Goal: Task Accomplishment & Management: Complete application form

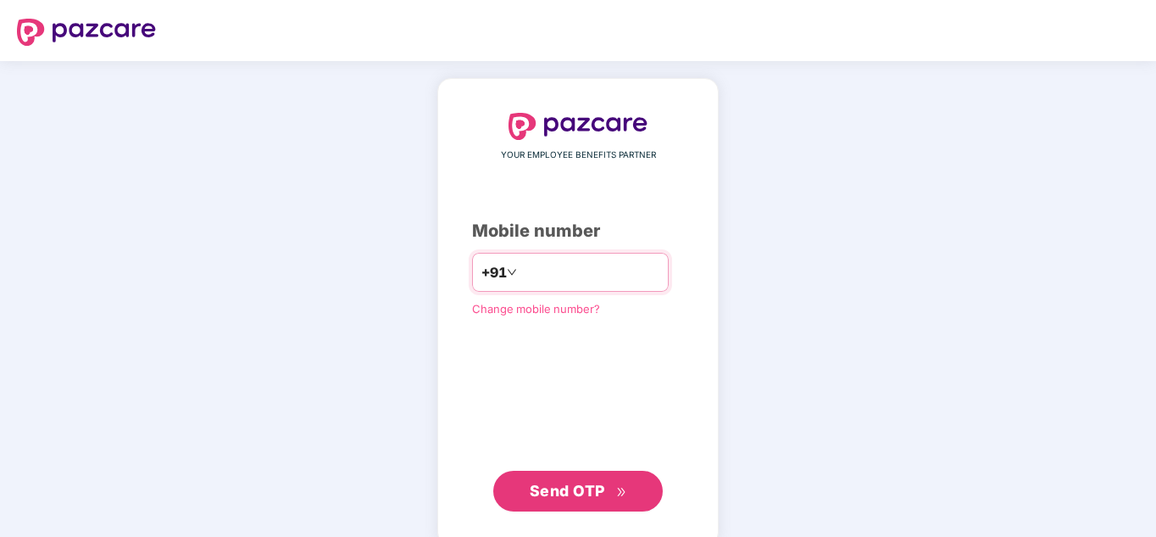
type input "**********"
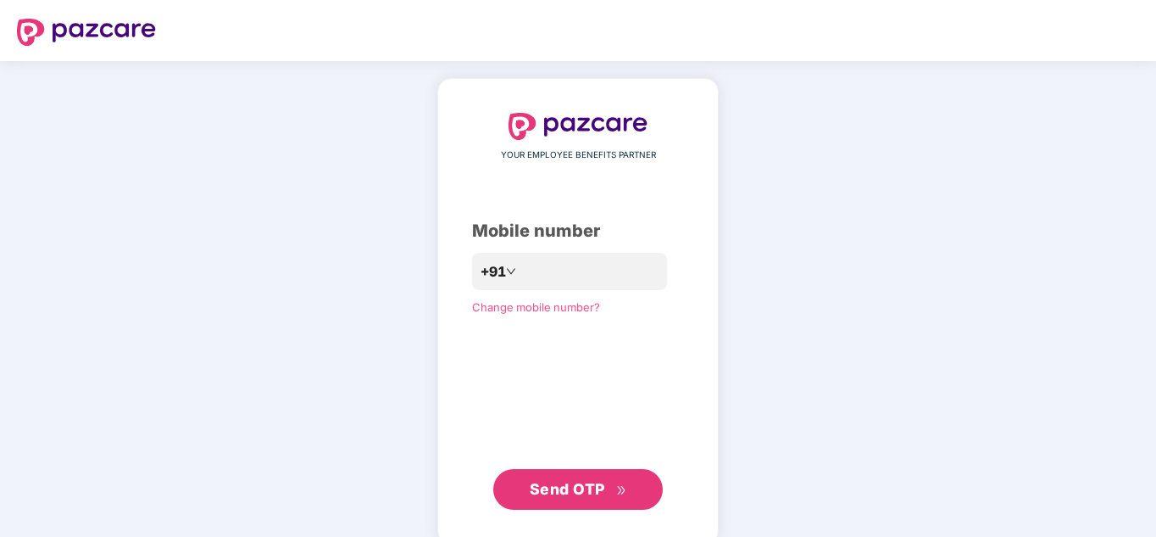
click at [579, 489] on span "Send OTP" at bounding box center [567, 489] width 75 height 18
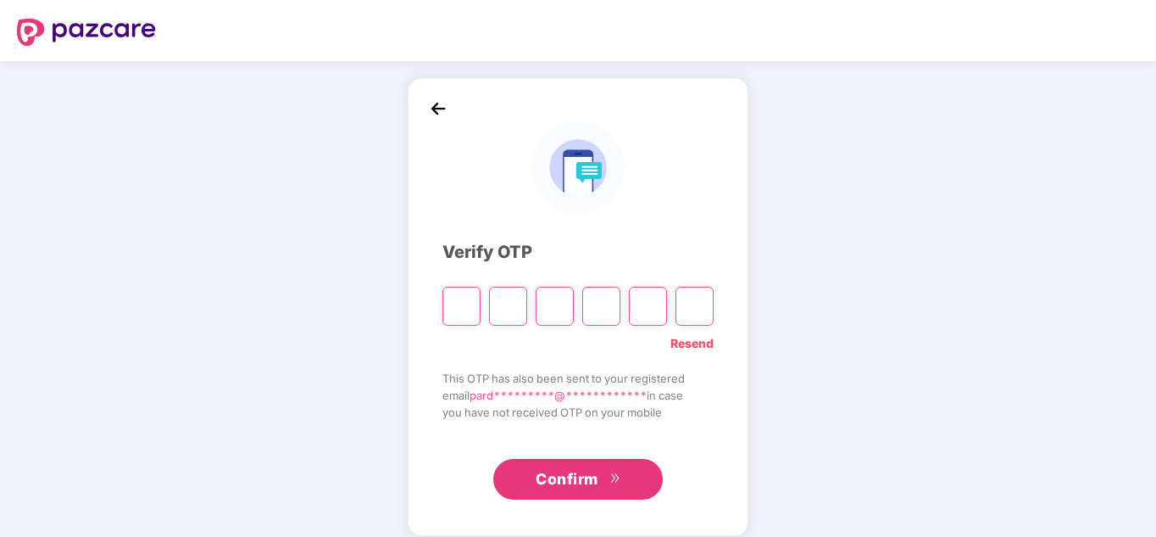
type input "*"
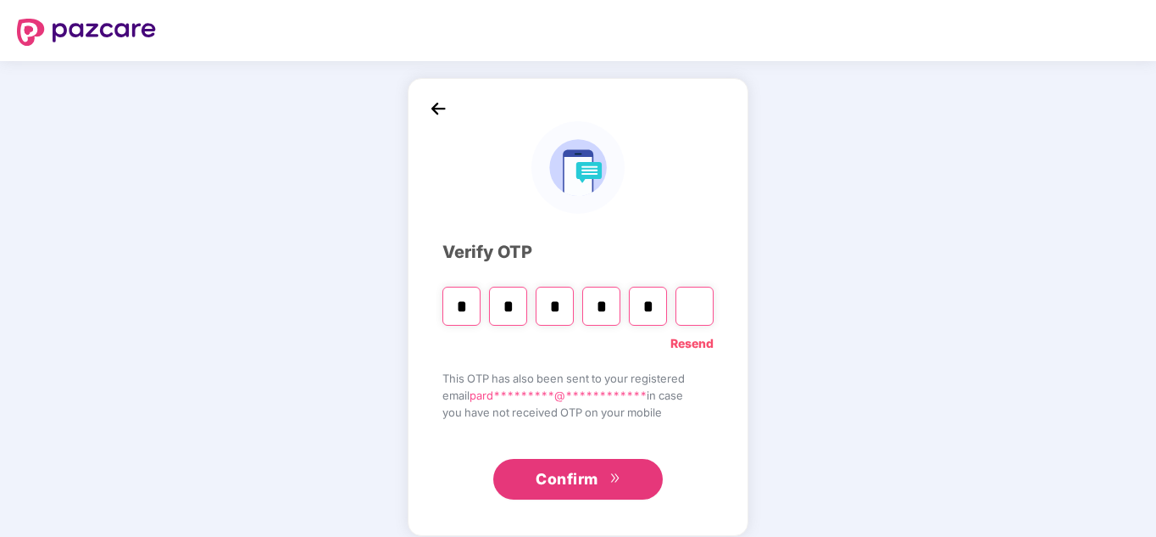
type input "*"
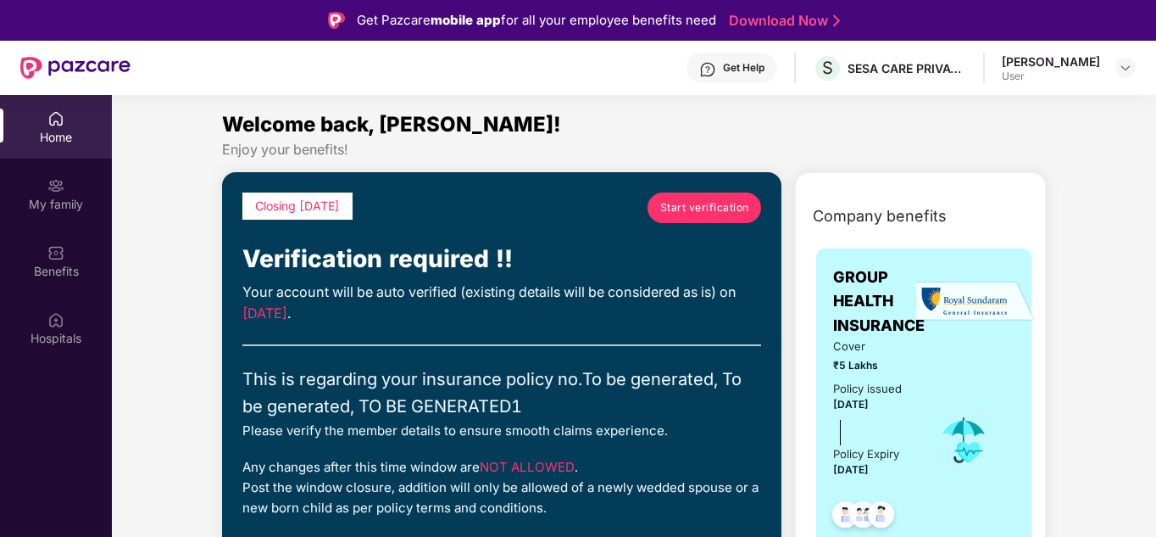
click at [721, 203] on span "Start verification" at bounding box center [704, 207] width 89 height 16
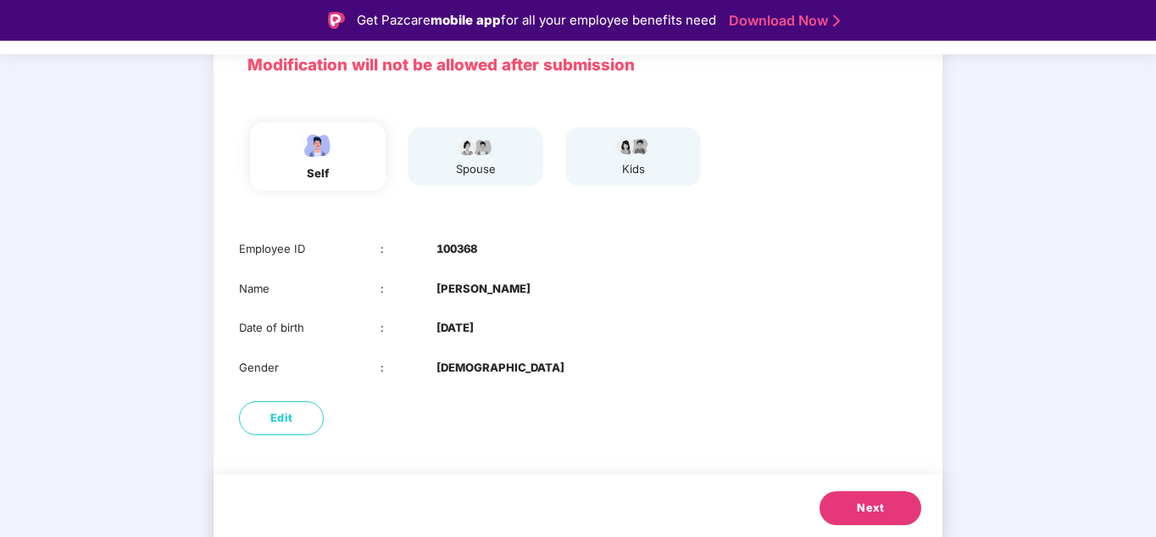
scroll to position [134, 0]
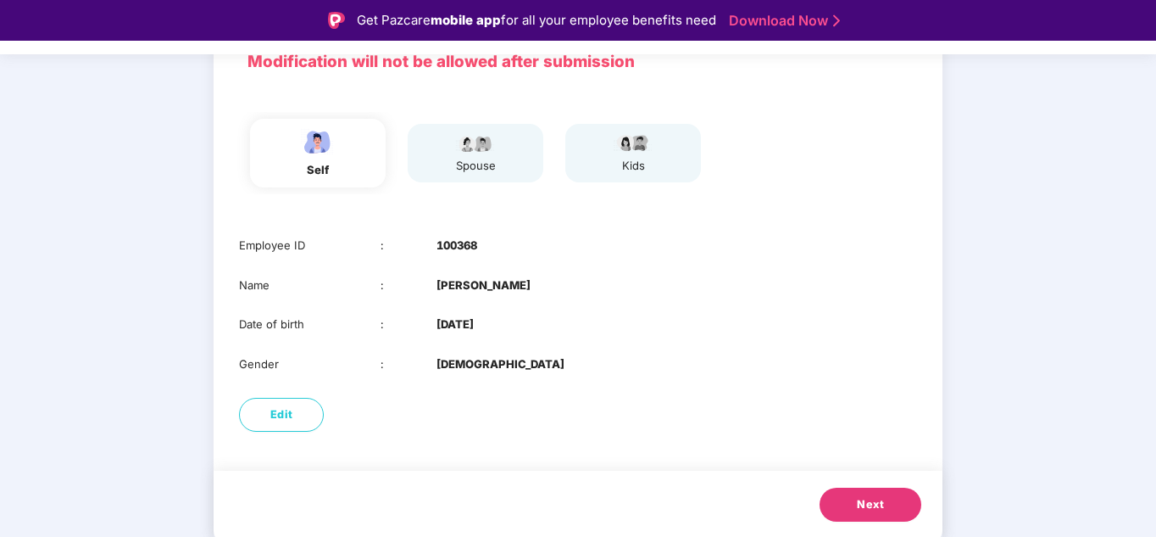
click at [880, 497] on span "Next" at bounding box center [870, 504] width 27 height 17
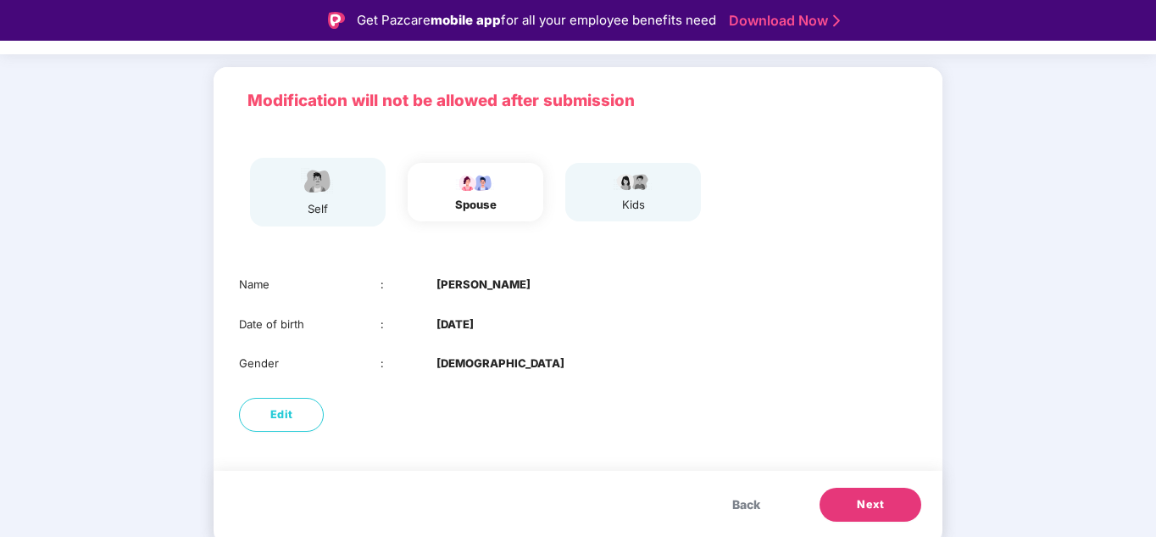
scroll to position [95, 0]
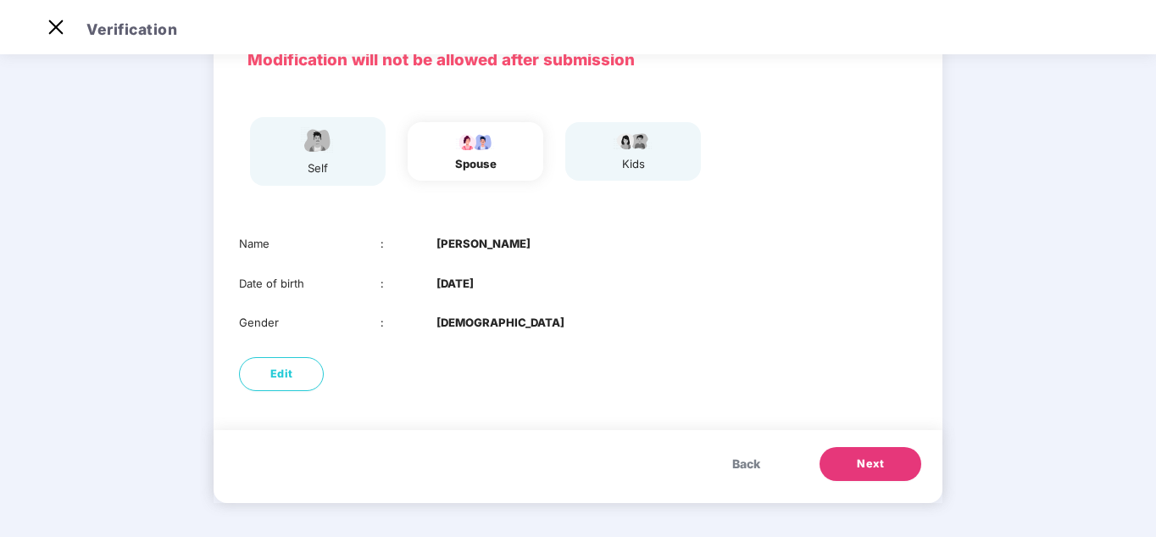
click at [878, 462] on span "Next" at bounding box center [870, 463] width 27 height 17
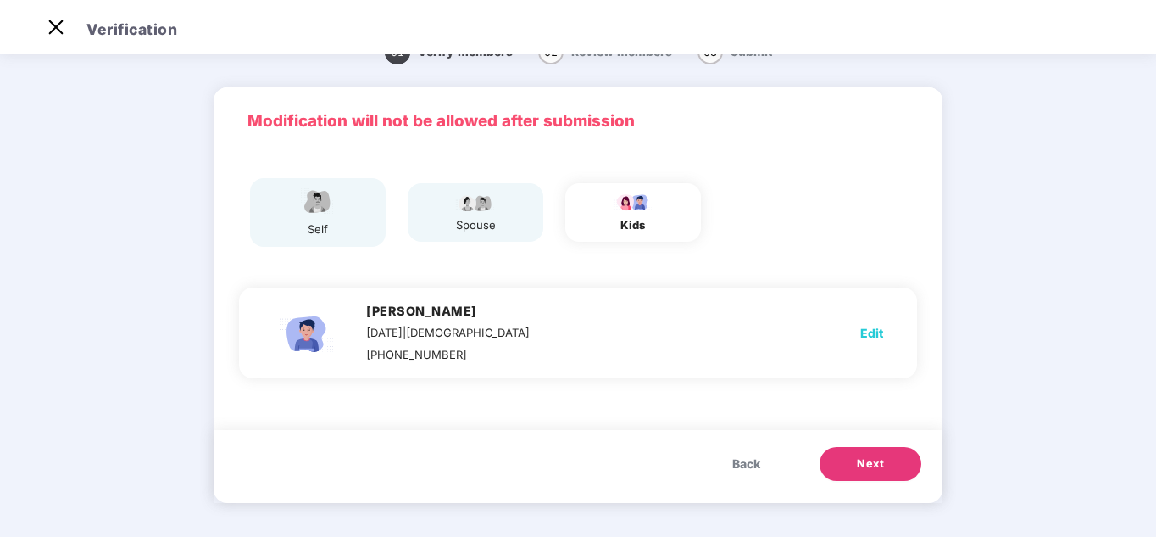
scroll to position [34, 0]
click at [871, 462] on span "Next" at bounding box center [870, 463] width 27 height 17
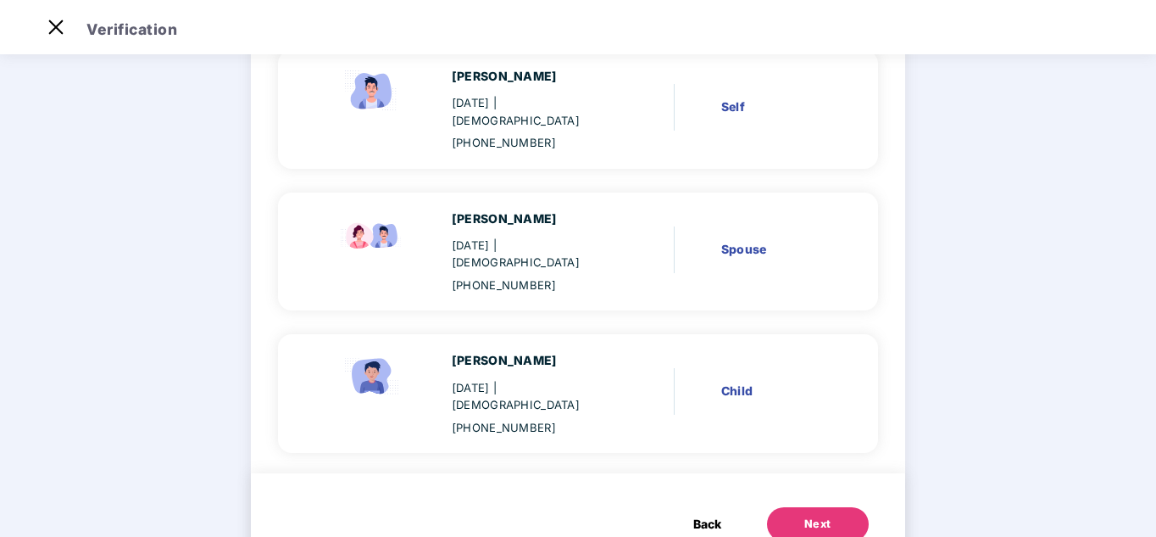
scroll to position [181, 0]
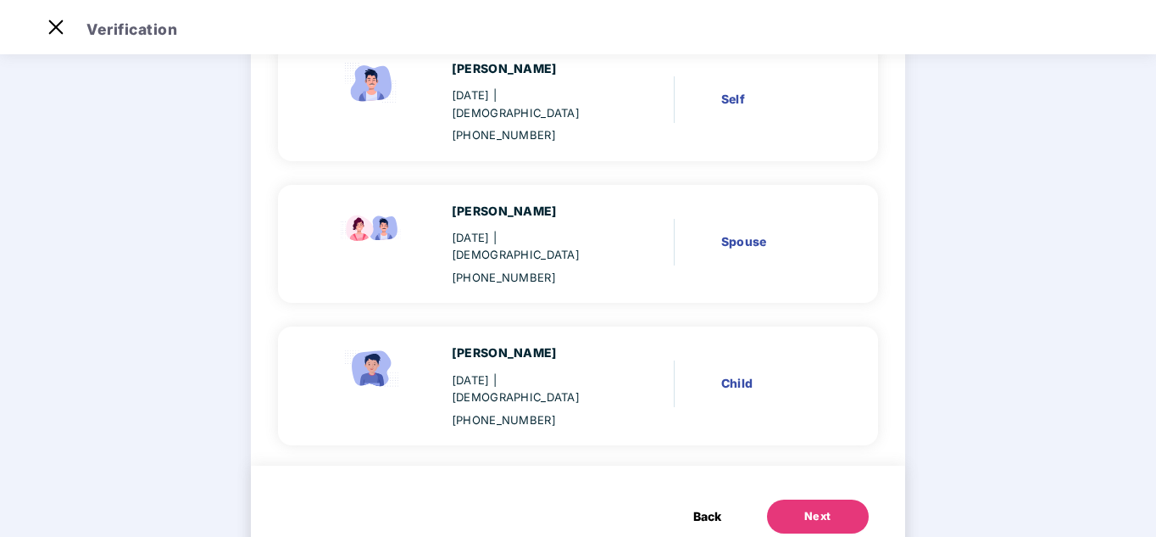
click at [707, 507] on span "Back" at bounding box center [707, 516] width 28 height 19
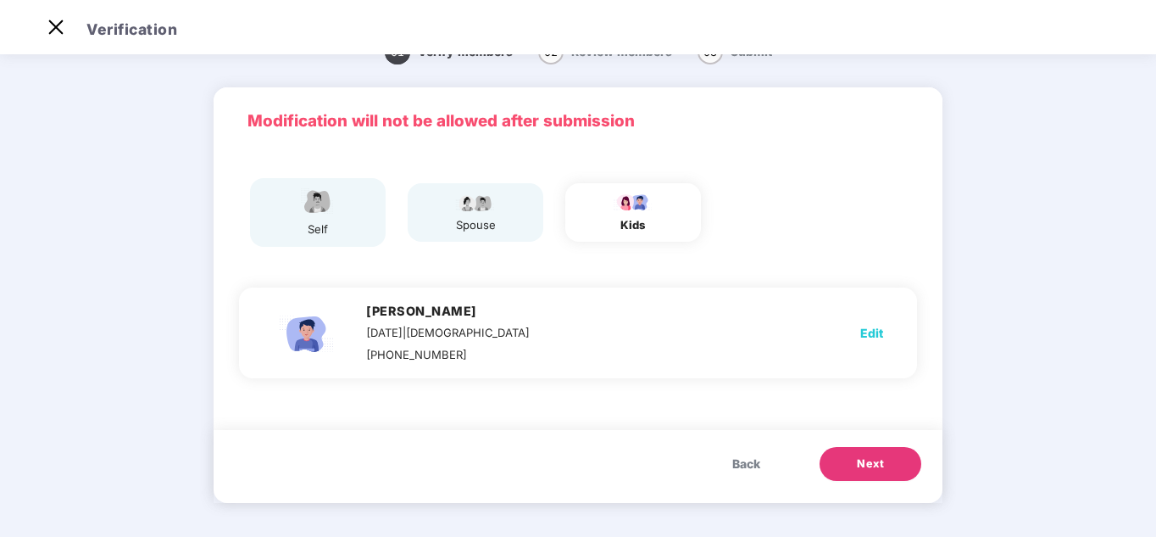
scroll to position [34, 0]
click at [493, 220] on div "spouse" at bounding box center [475, 225] width 42 height 18
click at [743, 464] on span "Back" at bounding box center [746, 463] width 28 height 19
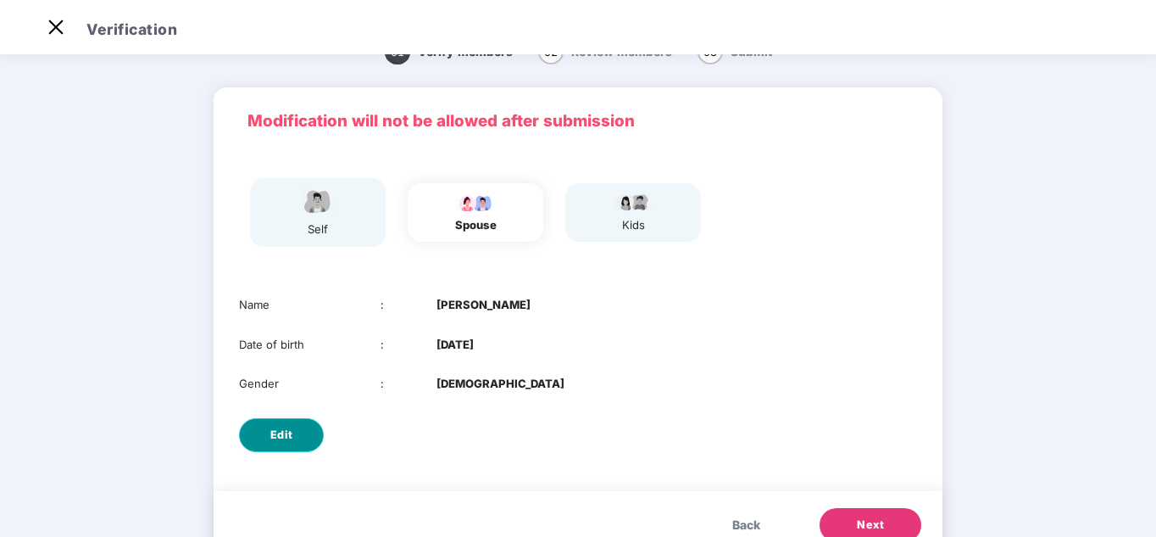
click at [286, 431] on span "Edit" at bounding box center [281, 434] width 23 height 17
select select "******"
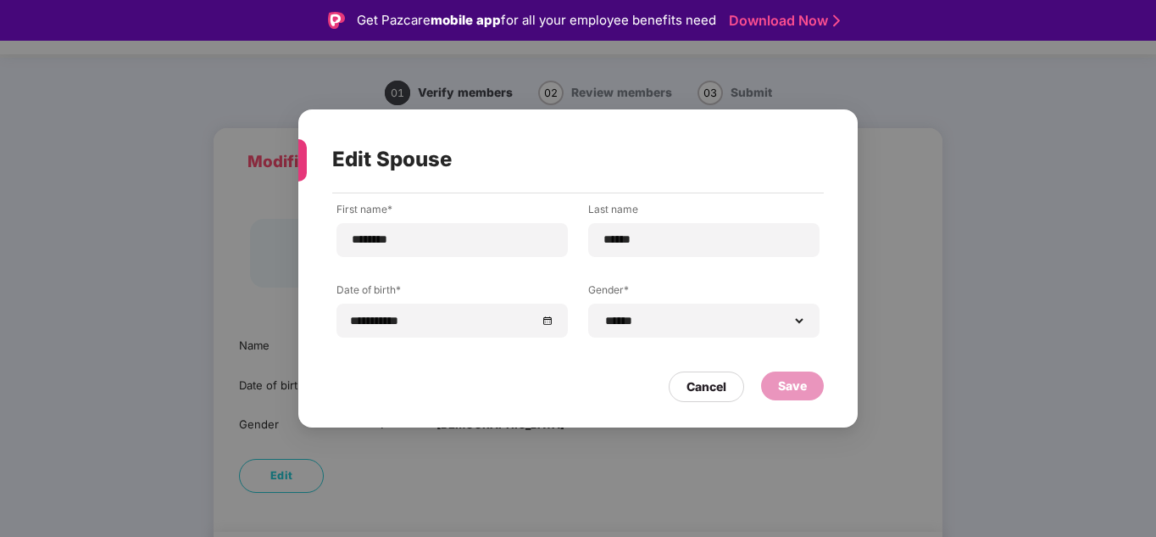
scroll to position [41, 0]
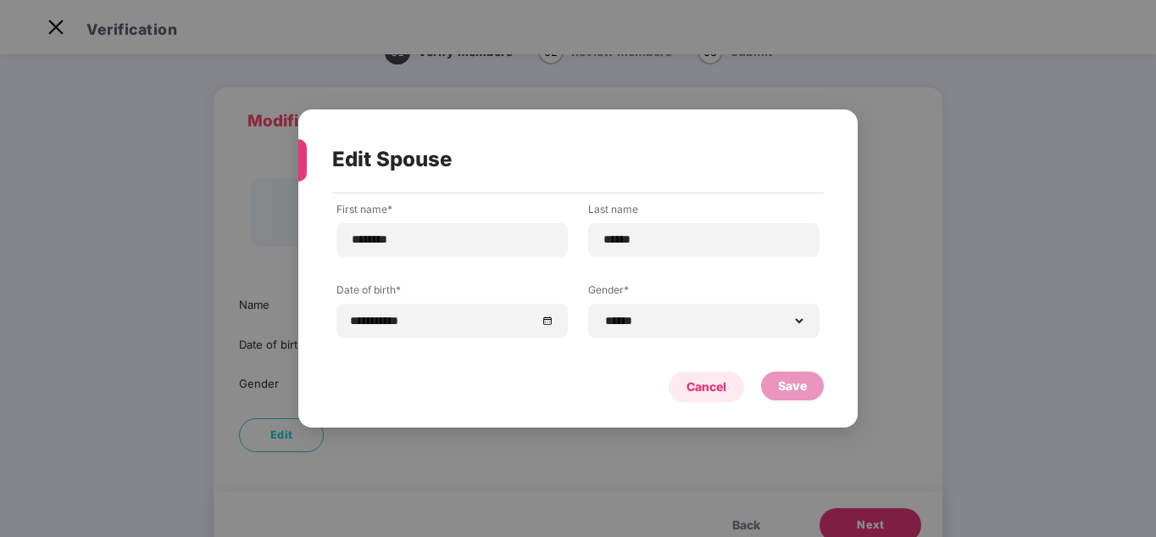
click at [711, 383] on div "Cancel" at bounding box center [707, 386] width 40 height 19
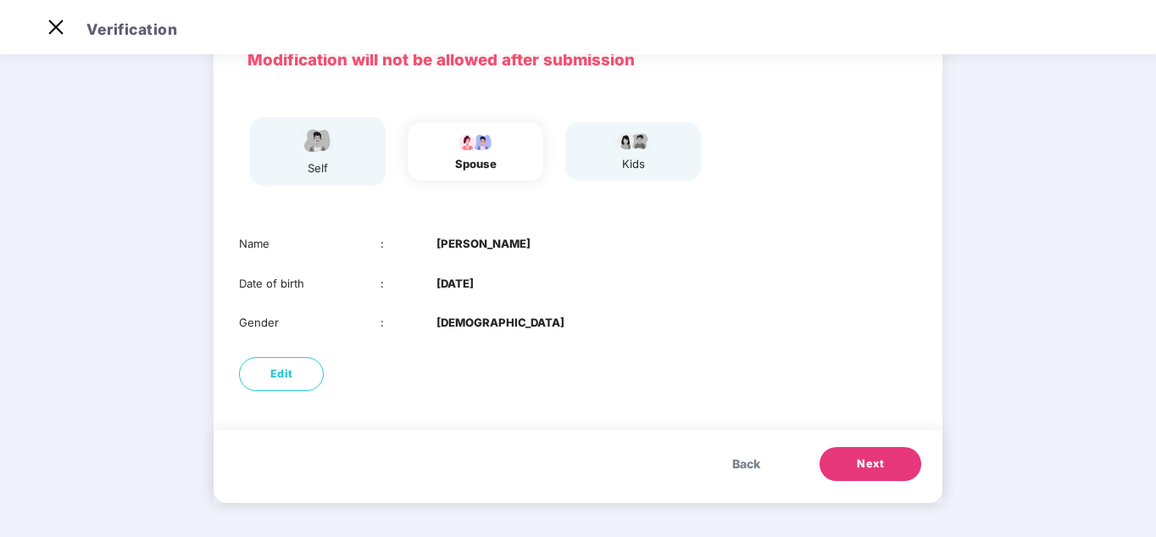
click at [883, 466] on span "Next" at bounding box center [870, 463] width 27 height 17
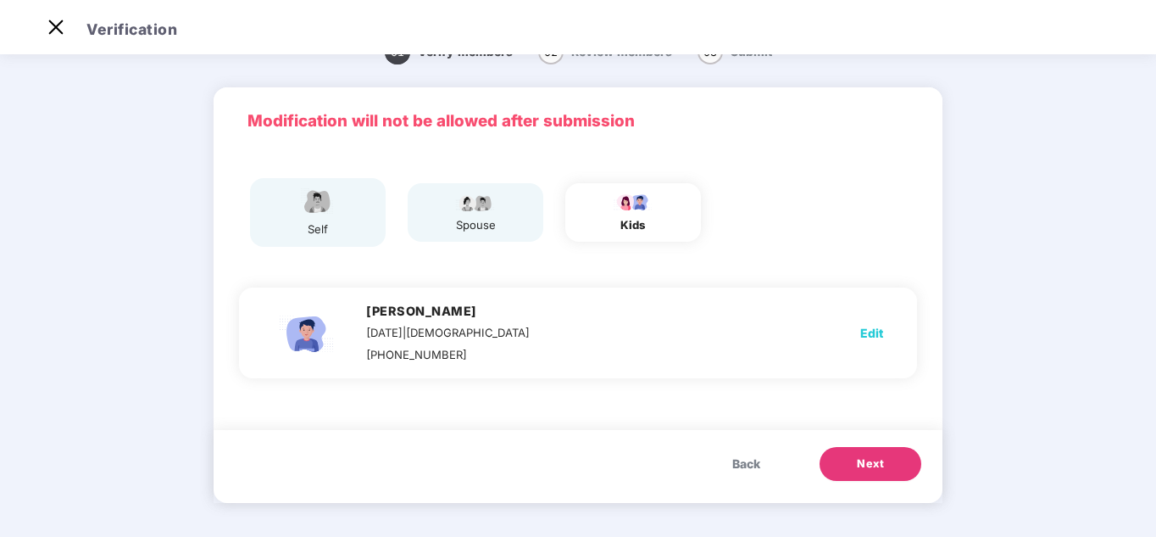
scroll to position [34, 0]
click at [883, 465] on span "Next" at bounding box center [870, 463] width 27 height 17
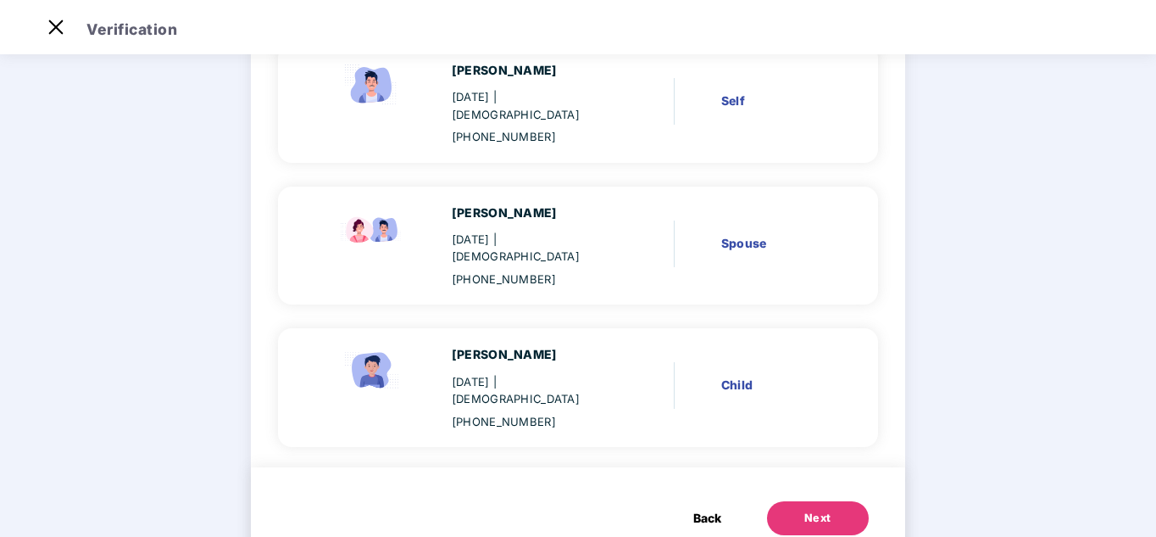
scroll to position [181, 0]
click at [821, 508] on div "Next" at bounding box center [818, 516] width 27 height 17
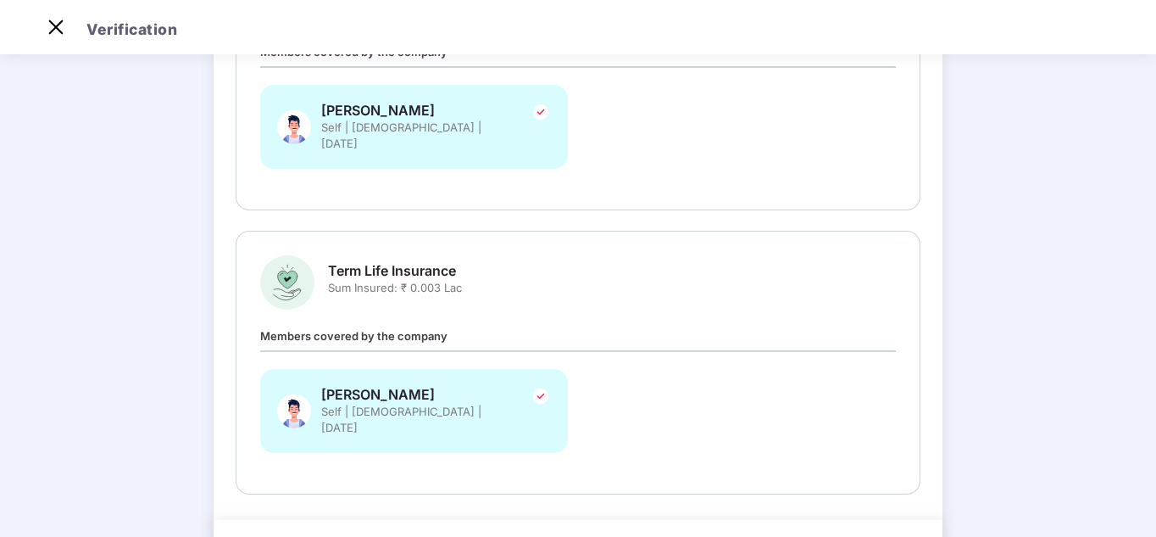
scroll to position [721, 0]
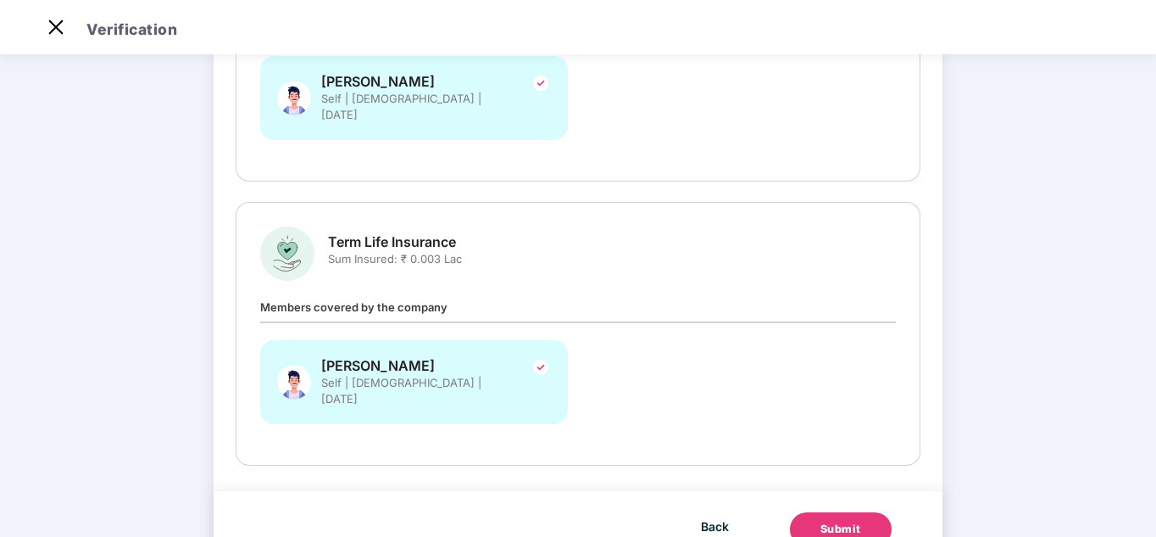
click at [833, 521] on div "Submit" at bounding box center [841, 529] width 41 height 17
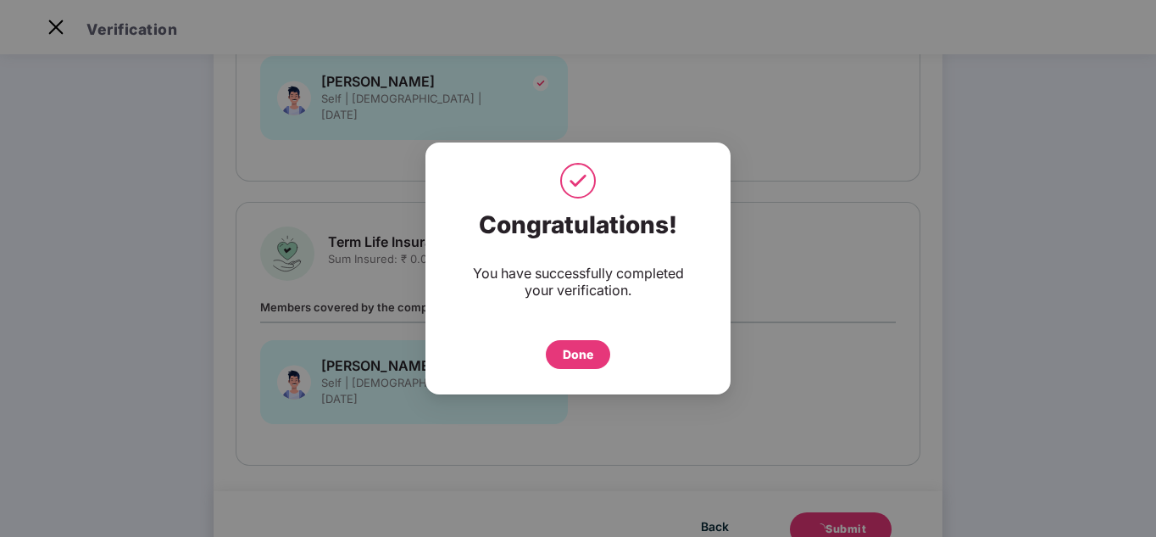
click at [589, 353] on div "Done" at bounding box center [578, 354] width 31 height 19
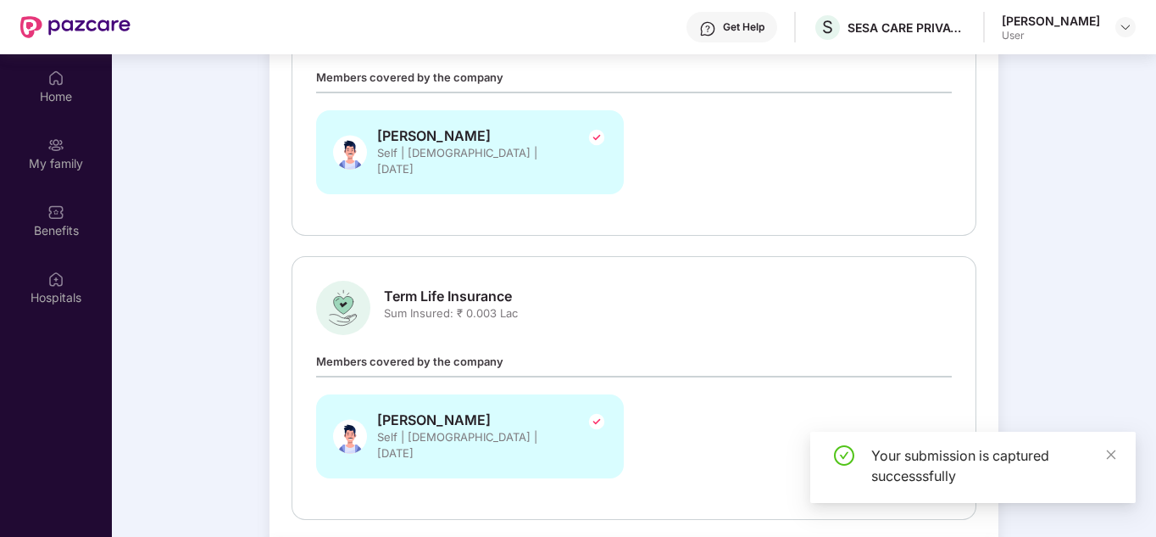
scroll to position [95, 0]
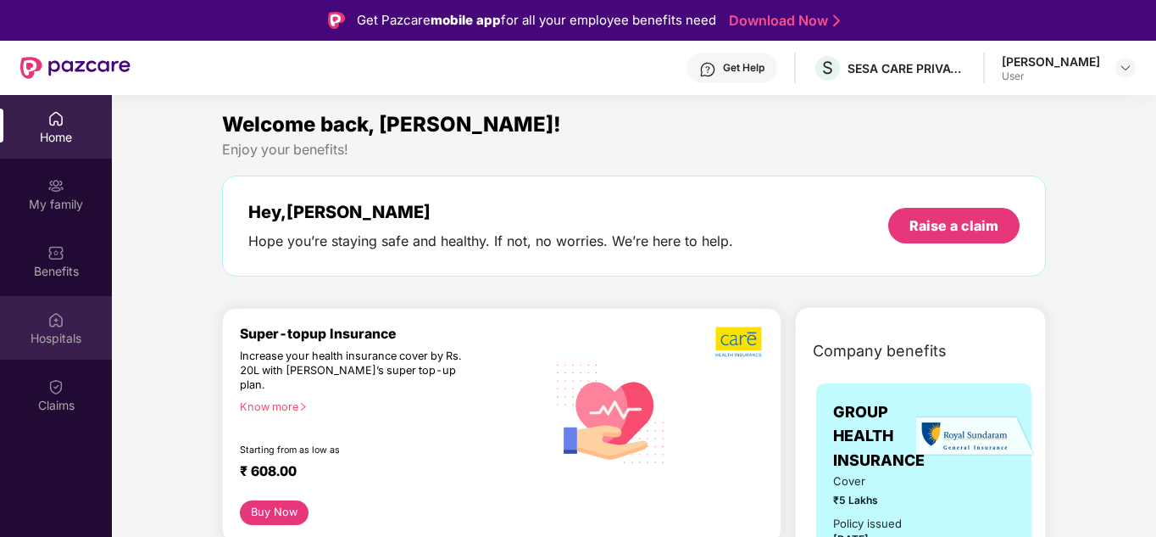
click at [58, 336] on div "Hospitals" at bounding box center [56, 338] width 112 height 17
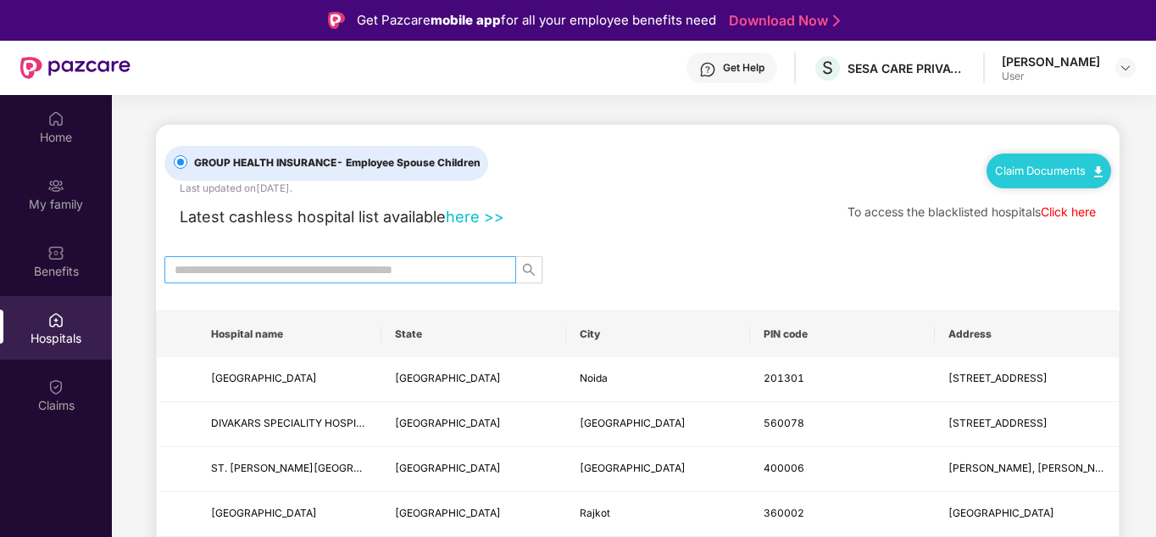
click at [404, 269] on input "text" at bounding box center [334, 269] width 318 height 19
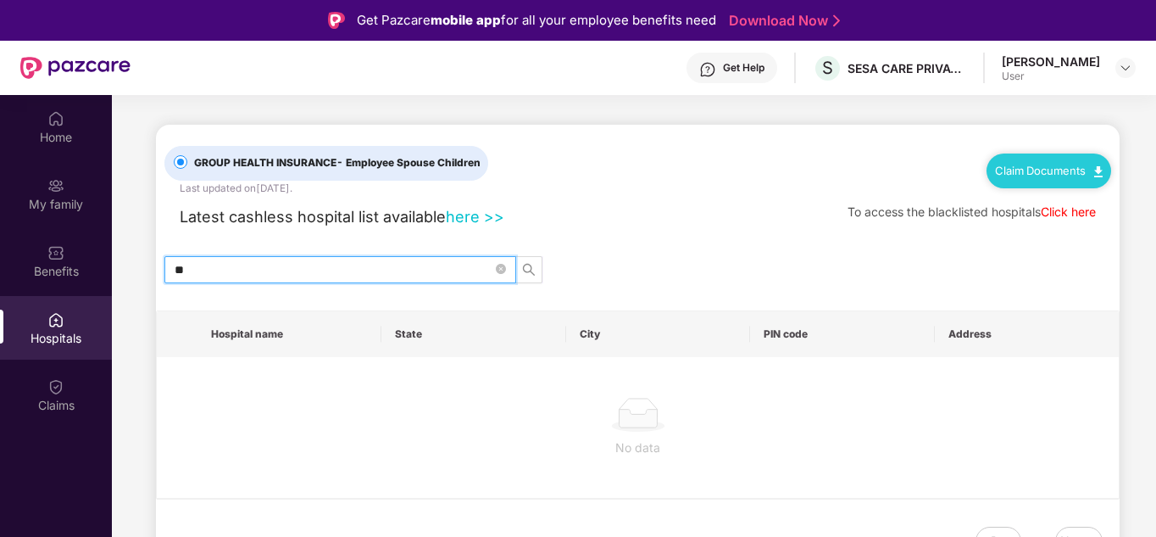
type input "*"
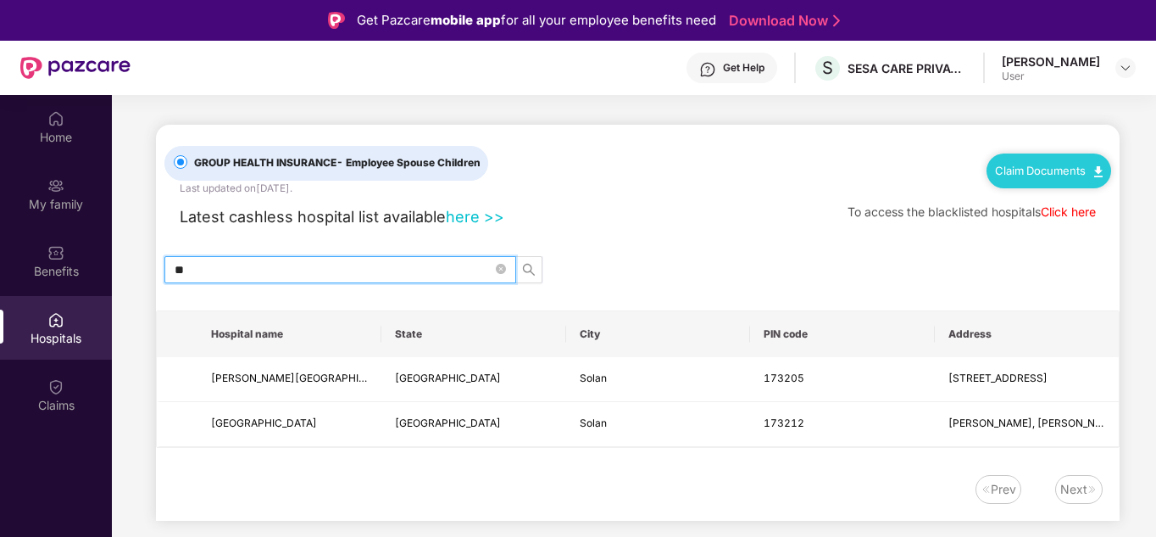
type input "*"
type input "*****"
click at [66, 266] on div "Benefits" at bounding box center [56, 271] width 112 height 17
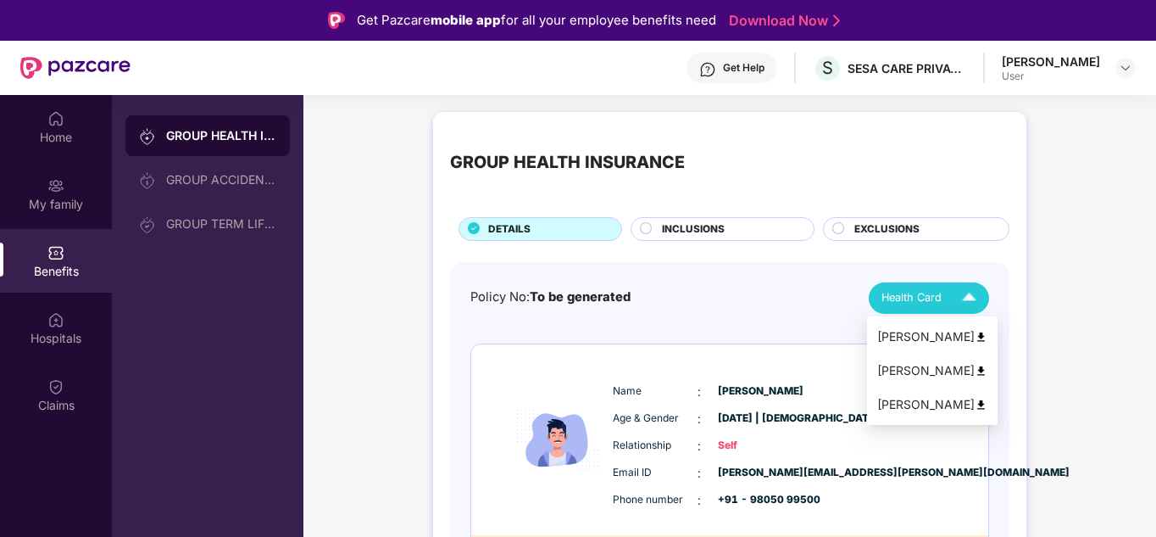
click at [936, 296] on span "Health Card" at bounding box center [912, 297] width 60 height 17
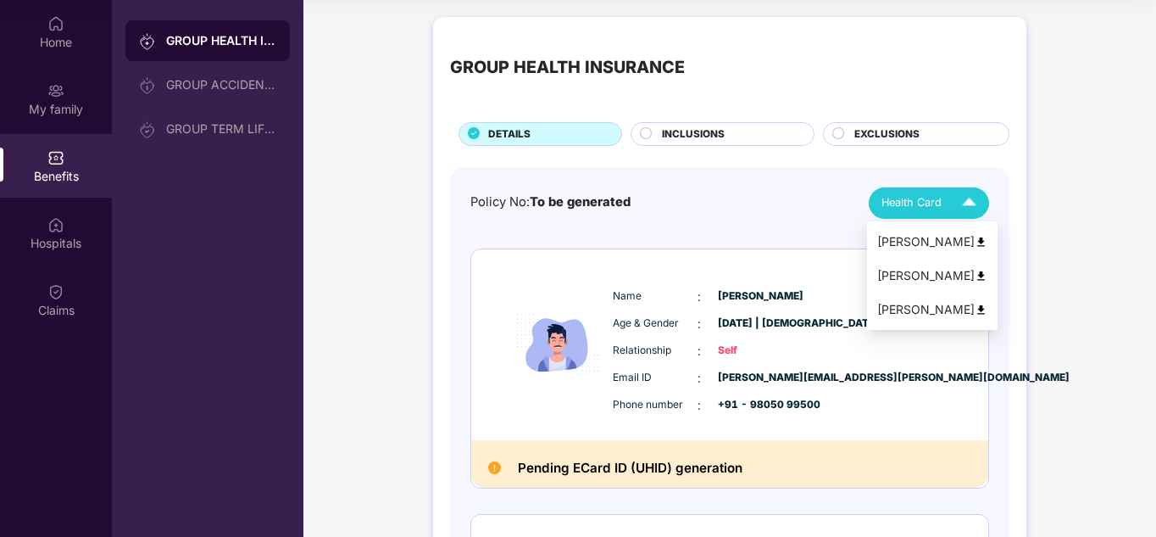
click at [937, 244] on div "[PERSON_NAME]" at bounding box center [932, 241] width 110 height 19
click at [949, 206] on div "Health Card" at bounding box center [933, 203] width 103 height 30
click at [958, 271] on div "[PERSON_NAME]" at bounding box center [932, 275] width 110 height 19
click at [933, 309] on div "[PERSON_NAME]" at bounding box center [932, 309] width 110 height 19
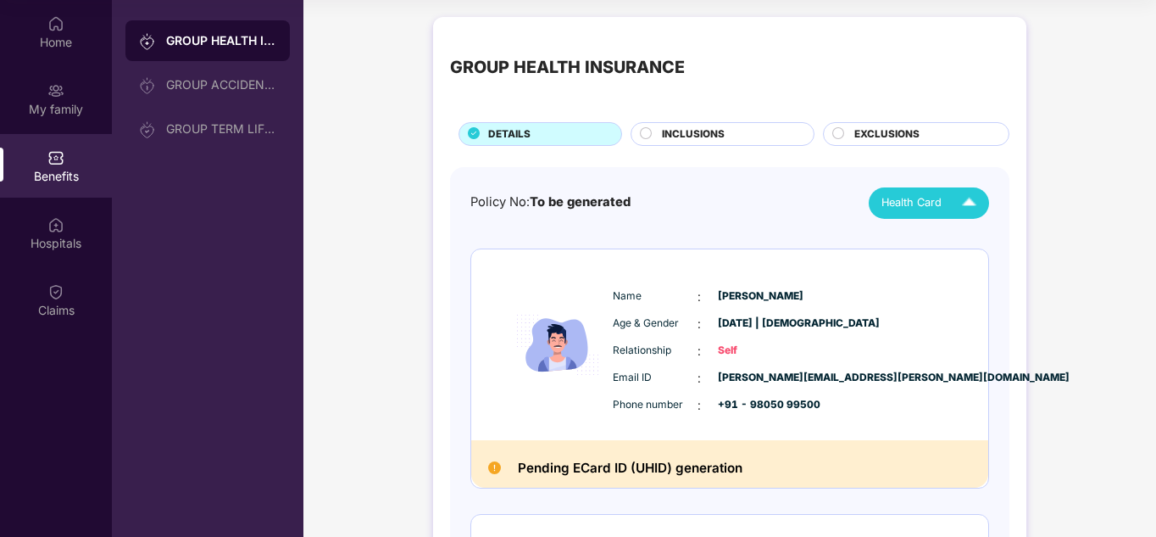
click at [694, 126] on span "INCLUSIONS" at bounding box center [693, 134] width 63 height 16
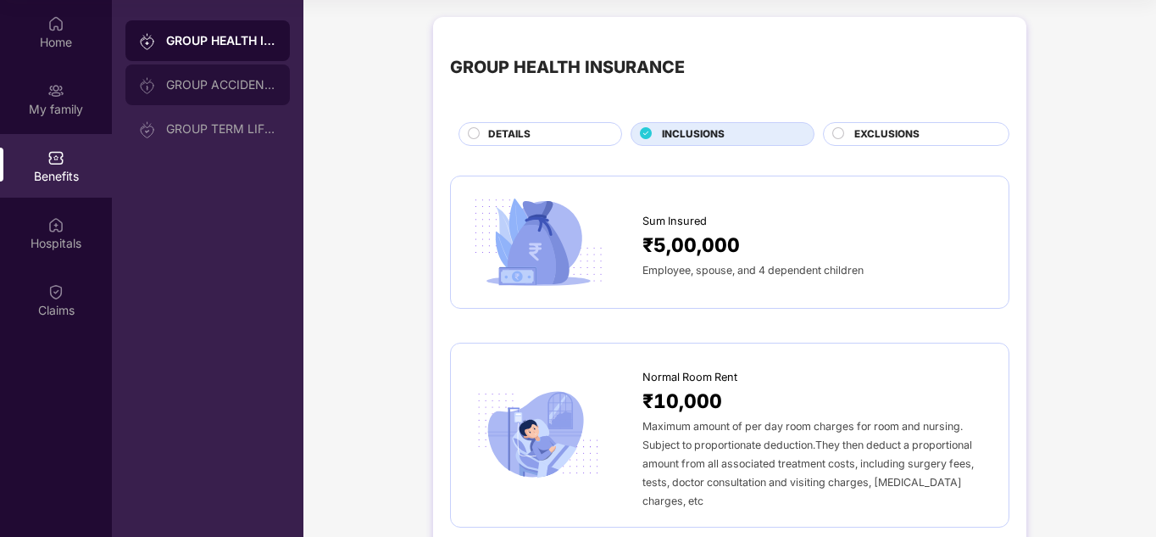
click at [226, 96] on div "GROUP ACCIDENTAL INSURANCE" at bounding box center [207, 84] width 164 height 41
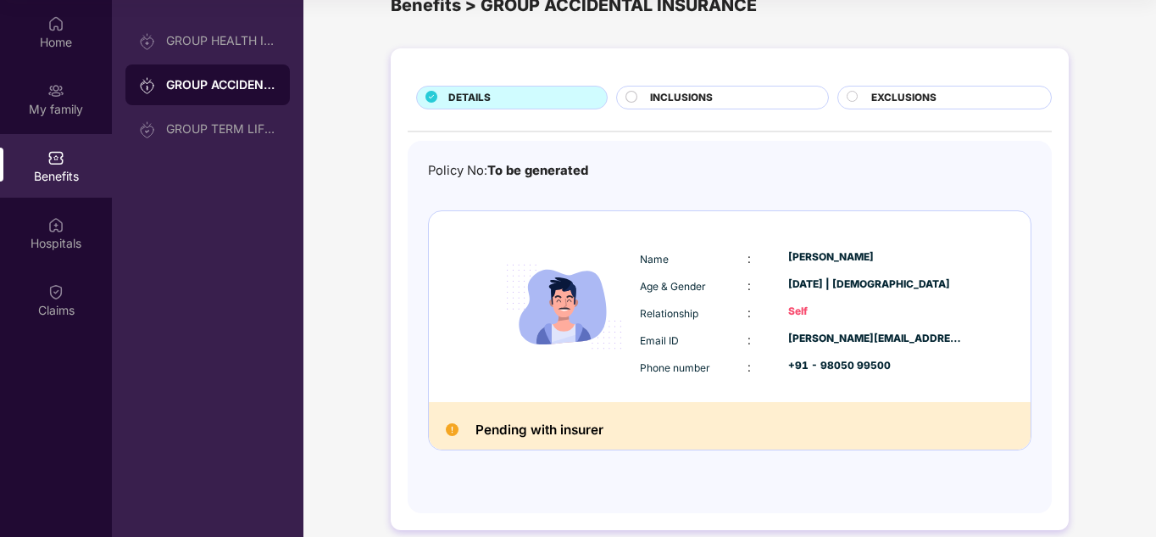
scroll to position [60, 0]
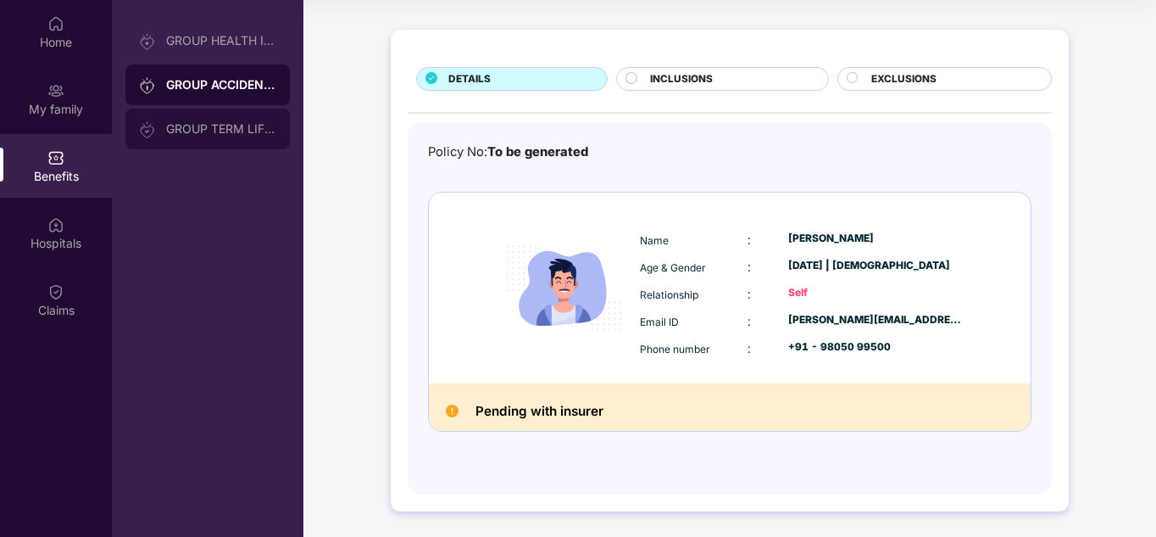
click at [215, 130] on div "GROUP TERM LIFE INSURANCE" at bounding box center [221, 129] width 110 height 14
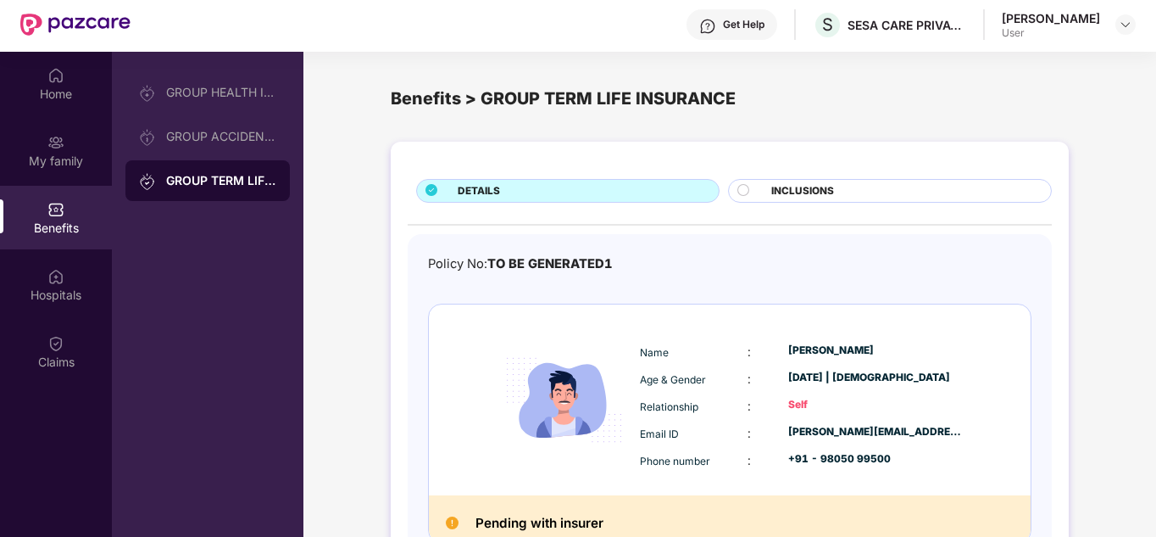
scroll to position [0, 0]
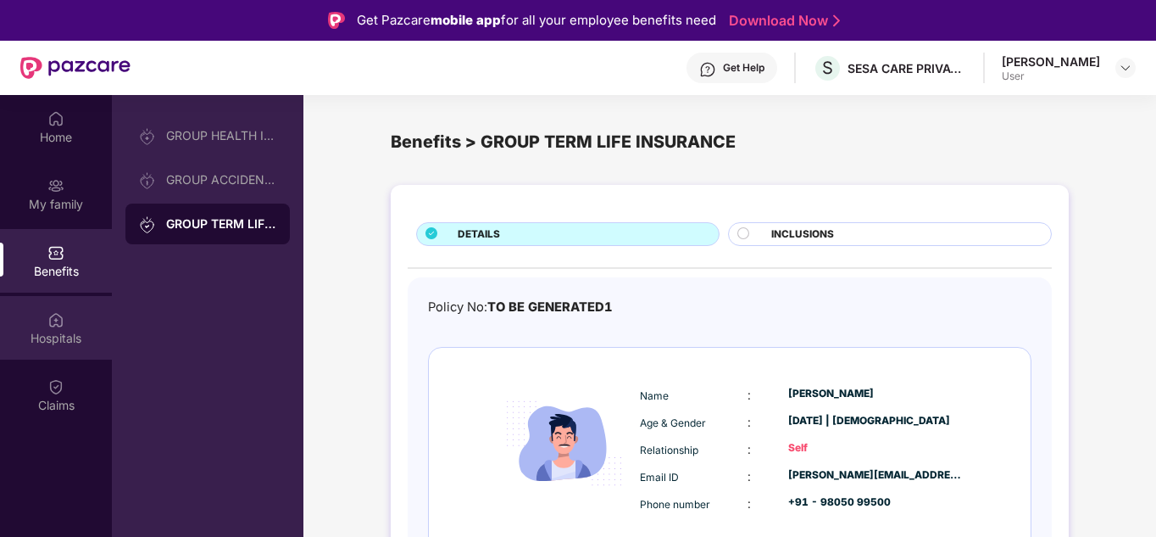
click at [42, 326] on div "Hospitals" at bounding box center [56, 328] width 112 height 64
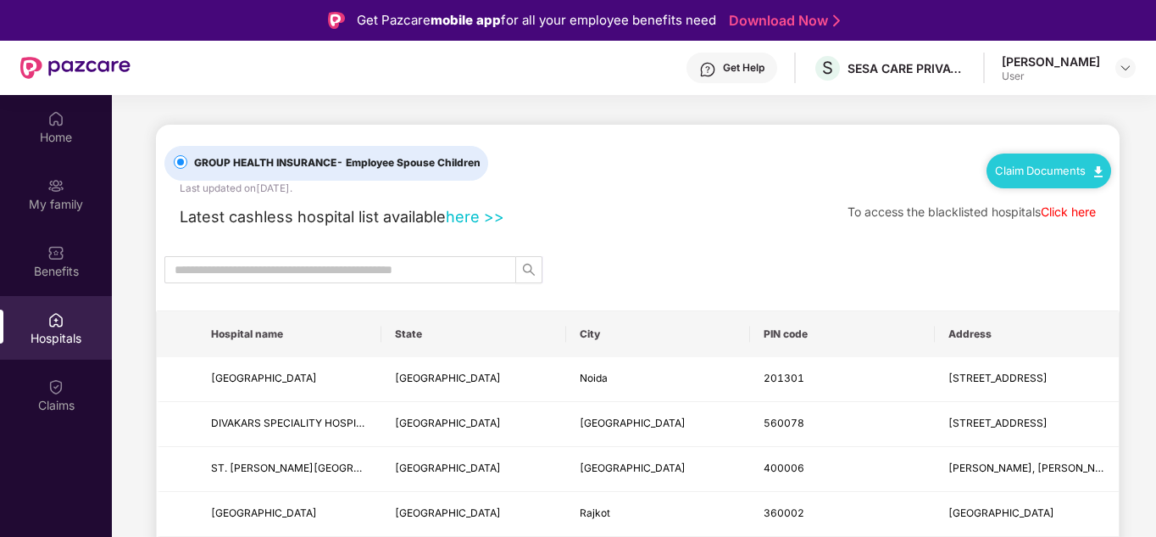
click at [474, 216] on link "here >>" at bounding box center [475, 216] width 58 height 19
click at [1080, 170] on link "Claim Documents" at bounding box center [1049, 171] width 108 height 14
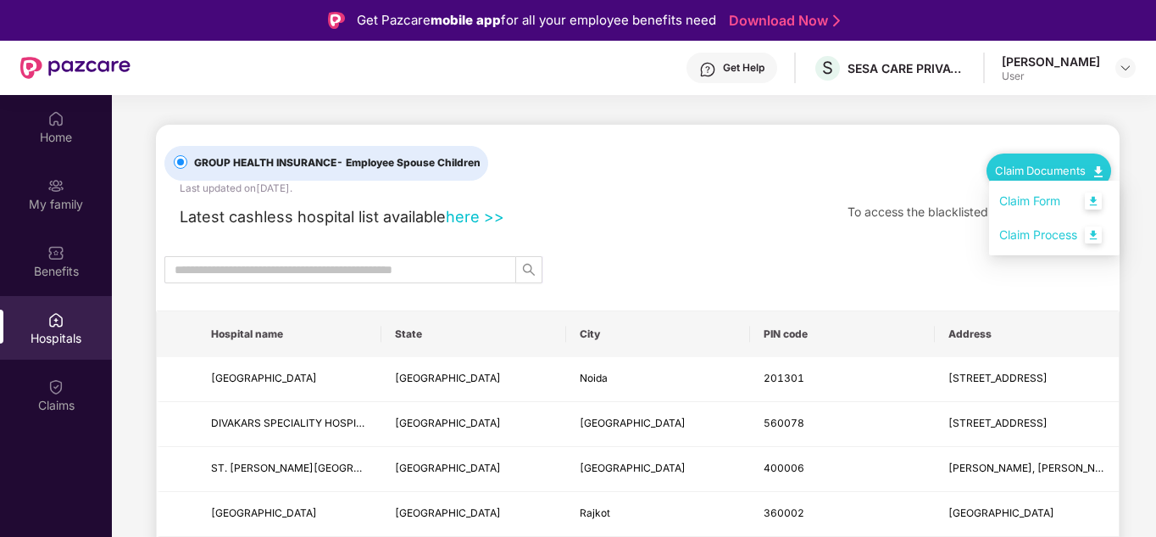
click at [1054, 201] on link "Claim Form" at bounding box center [1055, 201] width 110 height 36
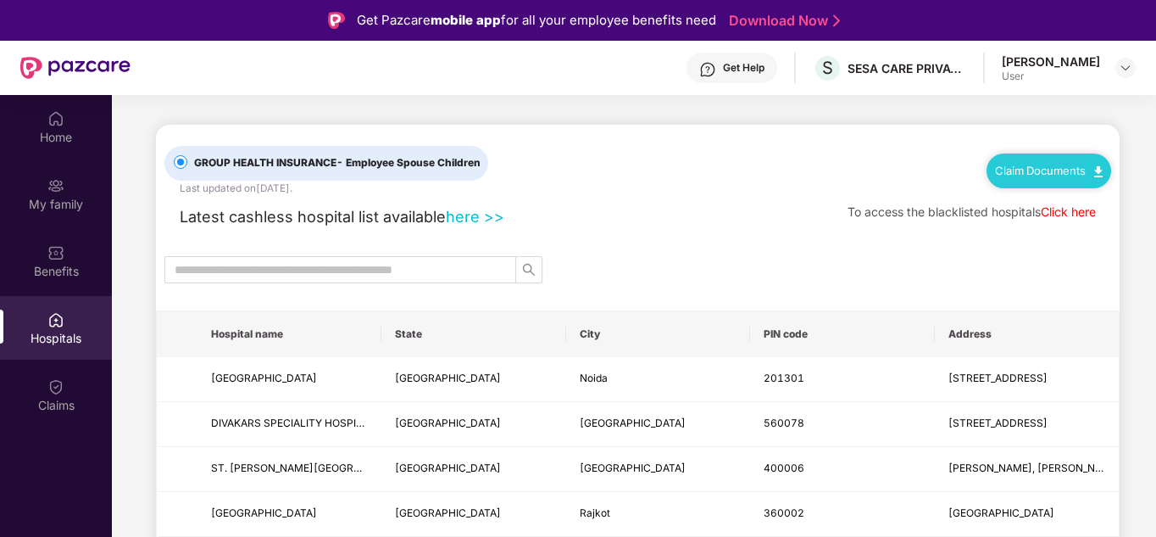
click at [1078, 175] on link "Claim Documents" at bounding box center [1049, 171] width 108 height 14
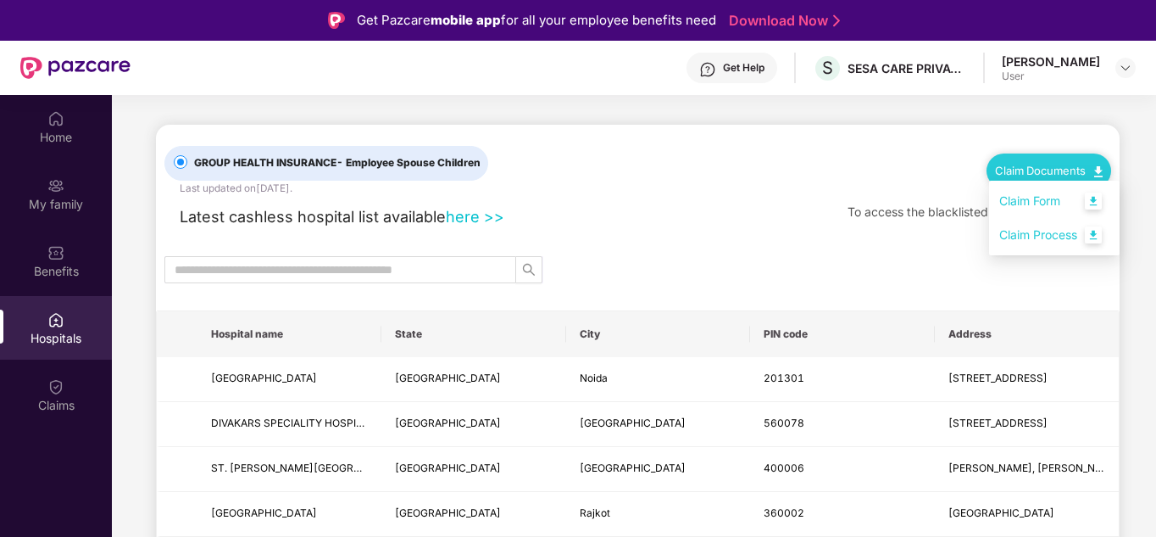
click at [1056, 235] on link "Claim Process" at bounding box center [1055, 235] width 110 height 36
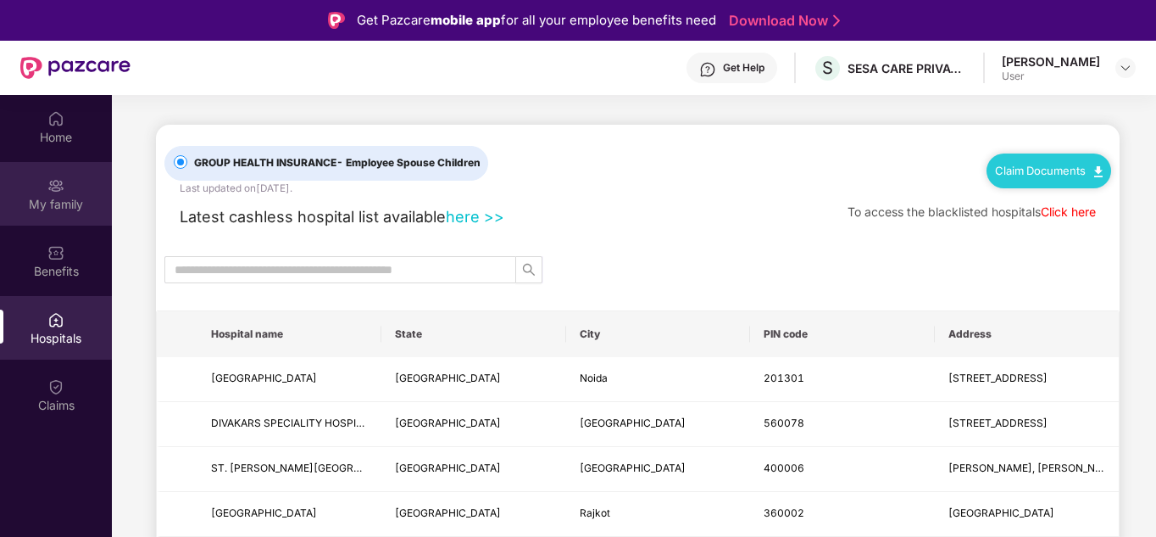
click at [59, 186] on img at bounding box center [55, 185] width 17 height 17
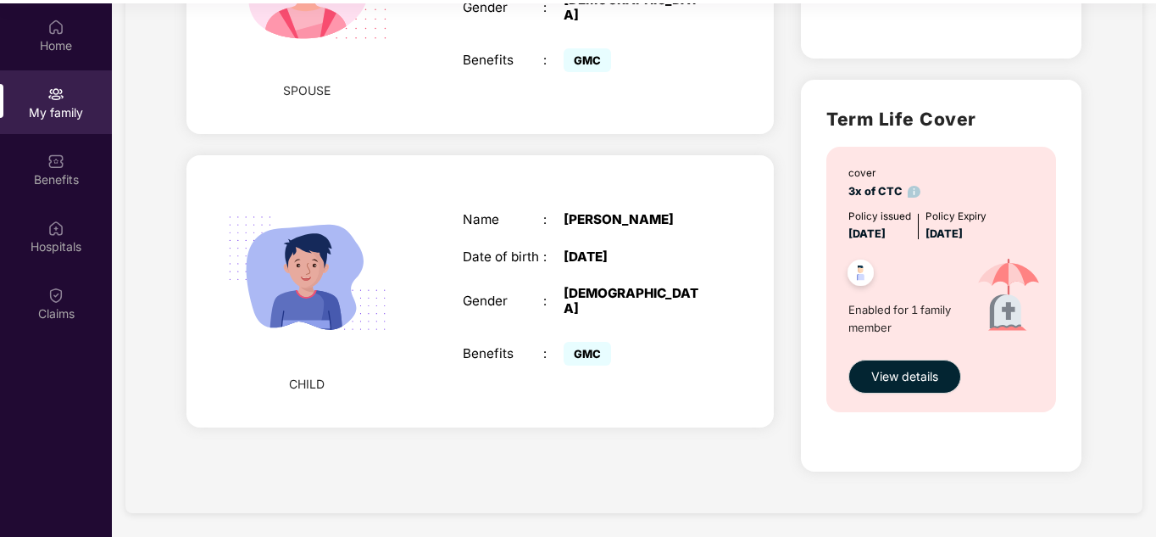
scroll to position [95, 0]
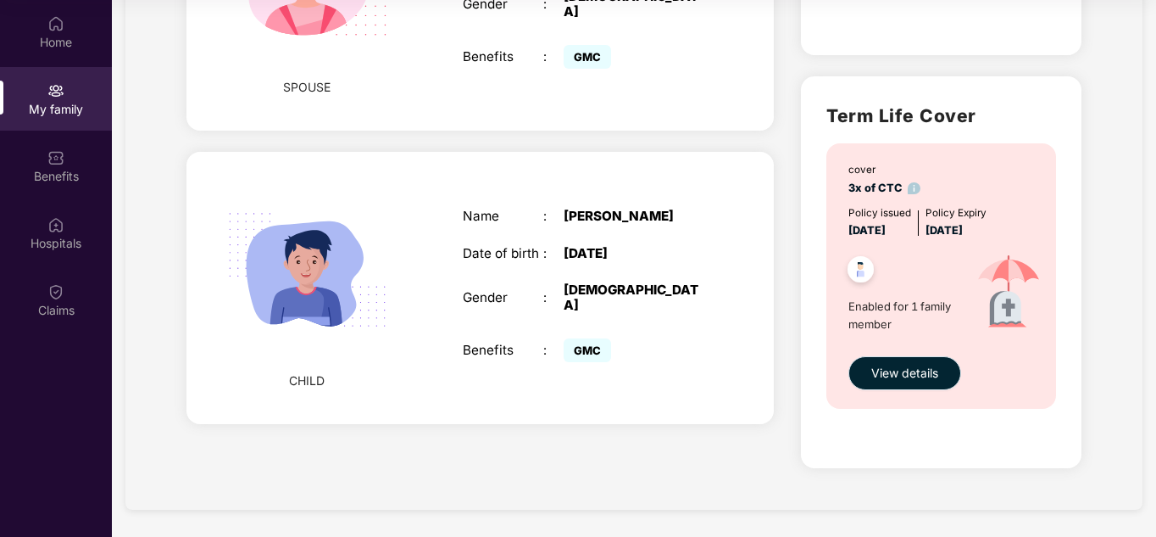
click at [901, 370] on span "View details" at bounding box center [905, 373] width 67 height 19
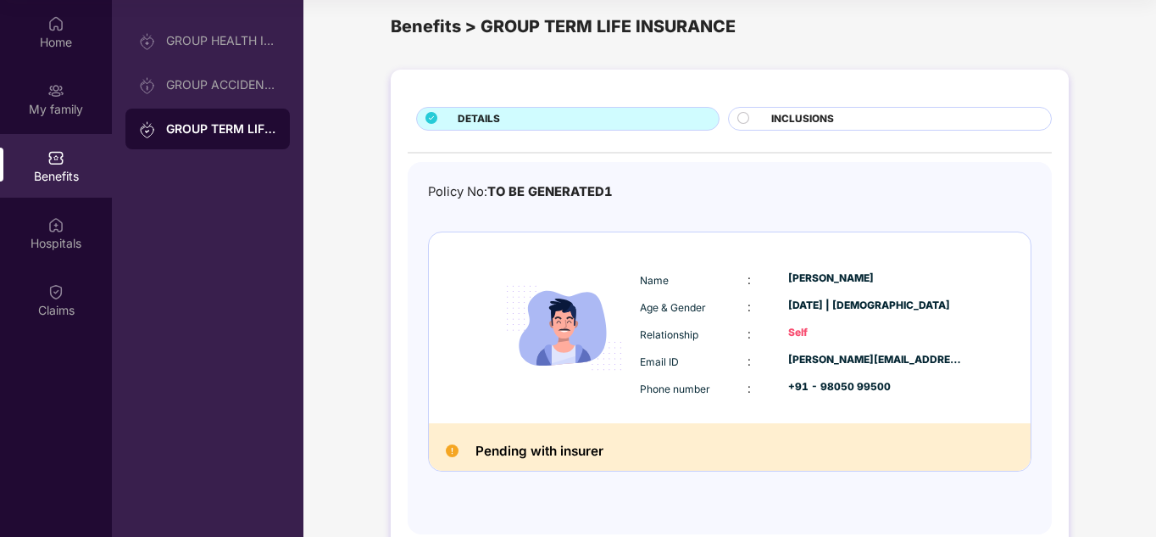
scroll to position [0, 0]
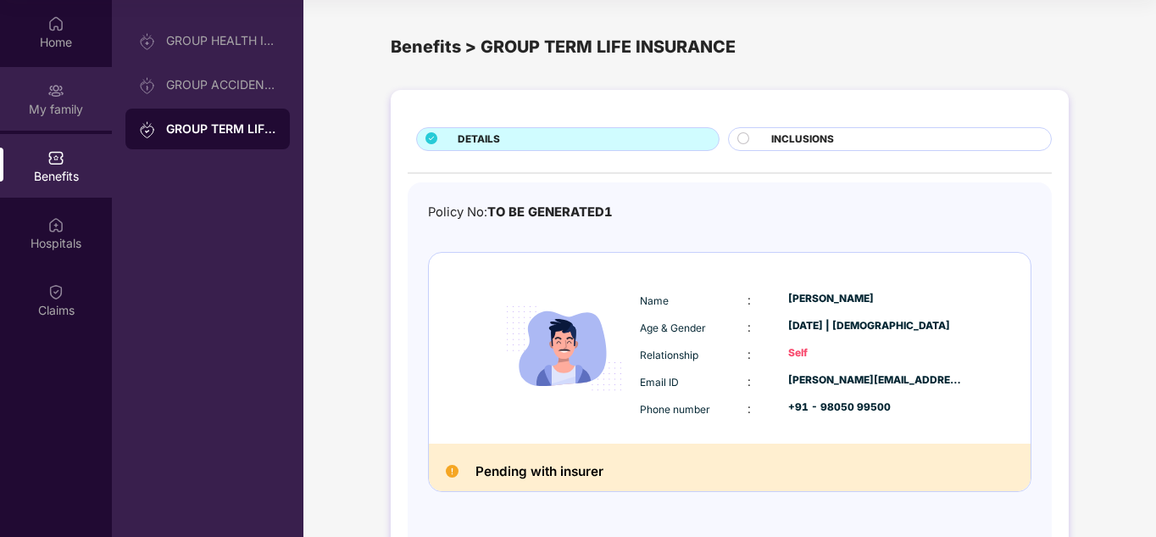
click at [51, 103] on div "My family" at bounding box center [56, 109] width 112 height 17
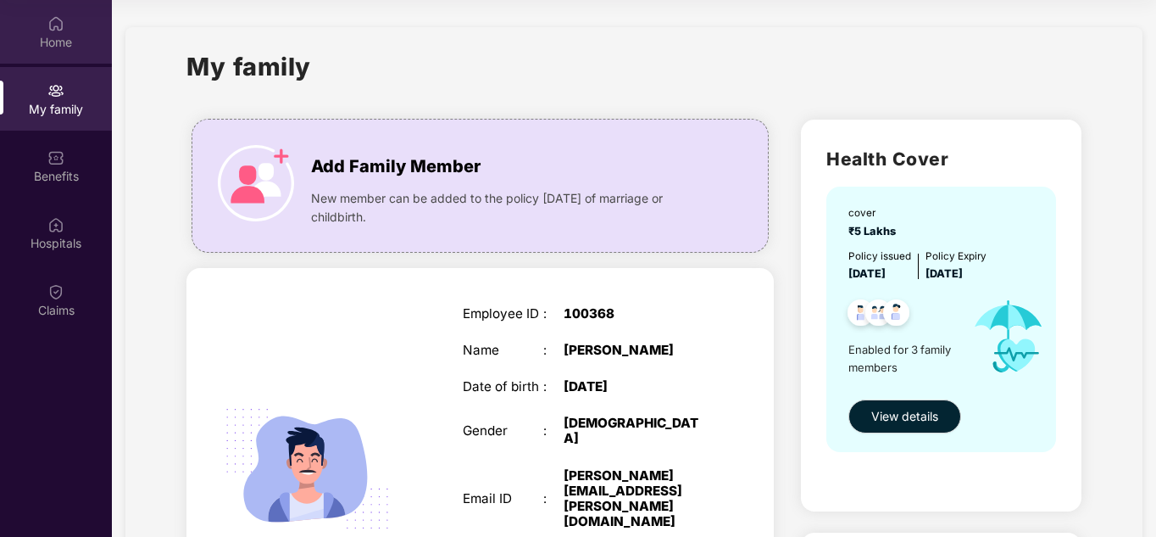
click at [66, 38] on div "Home" at bounding box center [56, 42] width 112 height 17
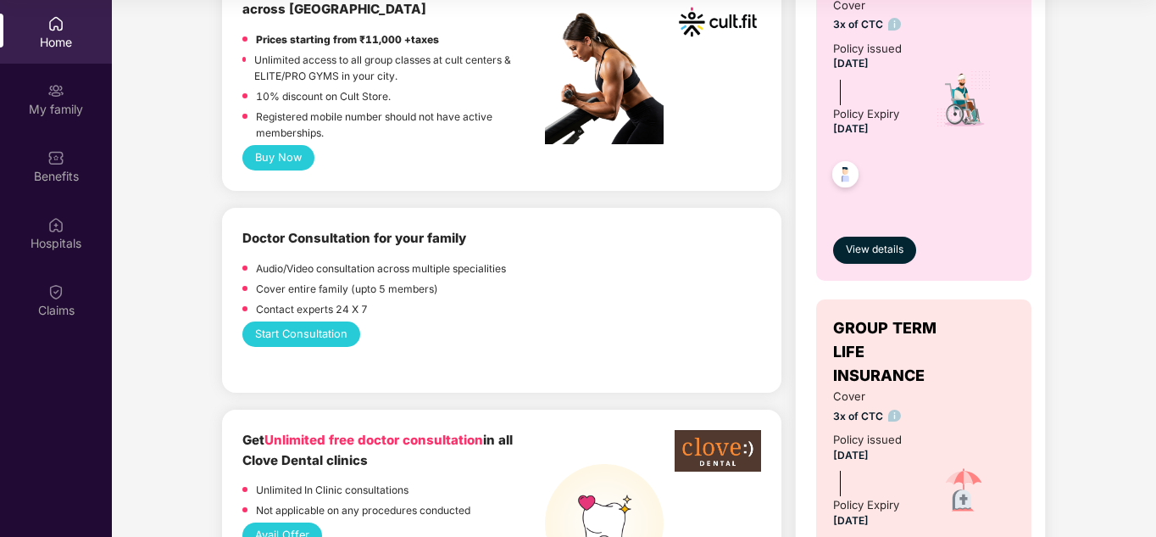
scroll to position [848, 0]
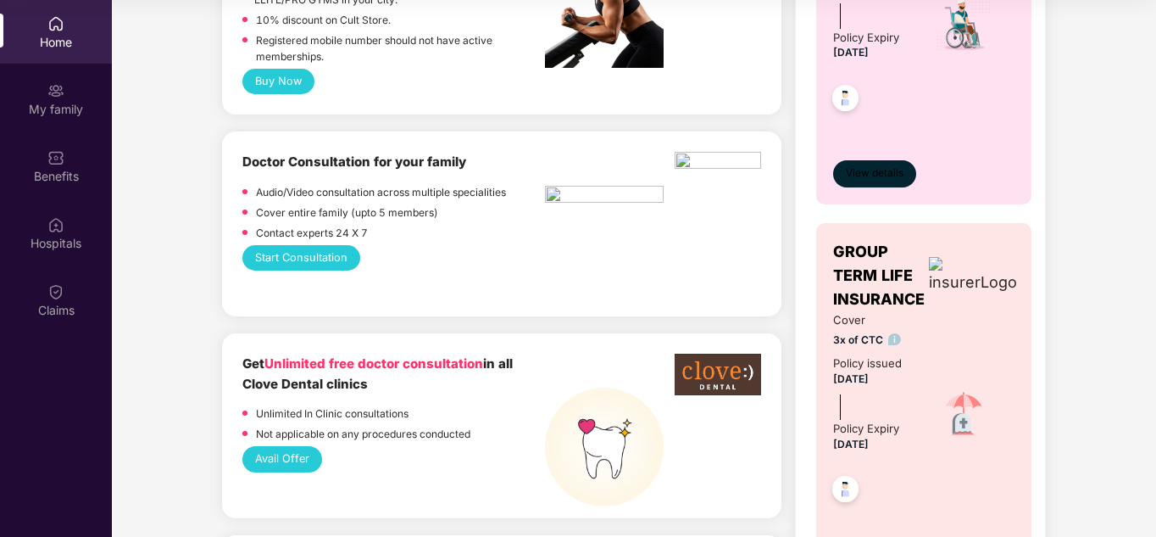
click at [883, 172] on span "View details" at bounding box center [875, 173] width 58 height 16
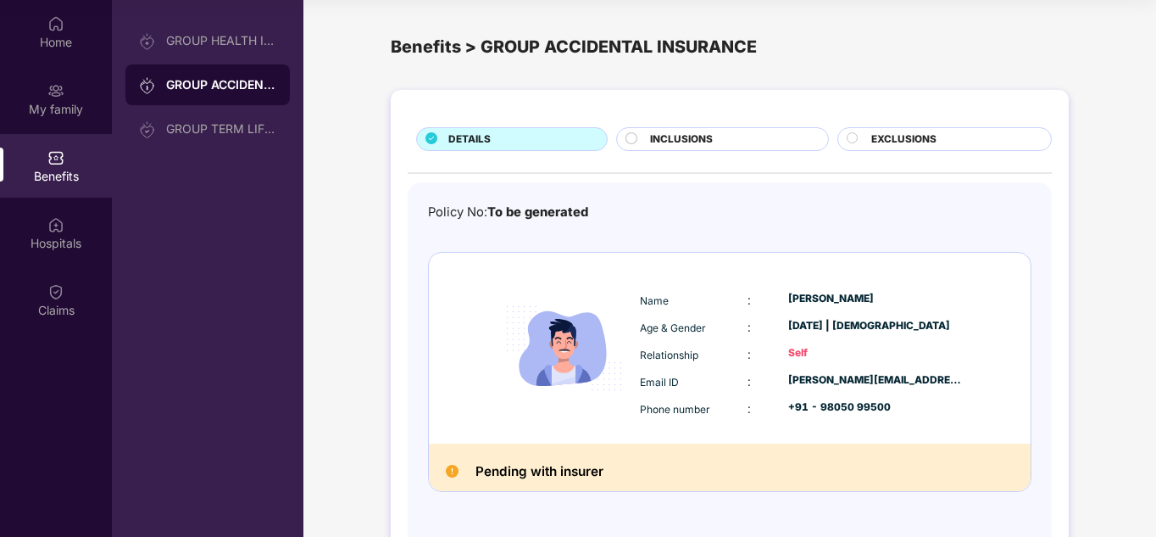
scroll to position [60, 0]
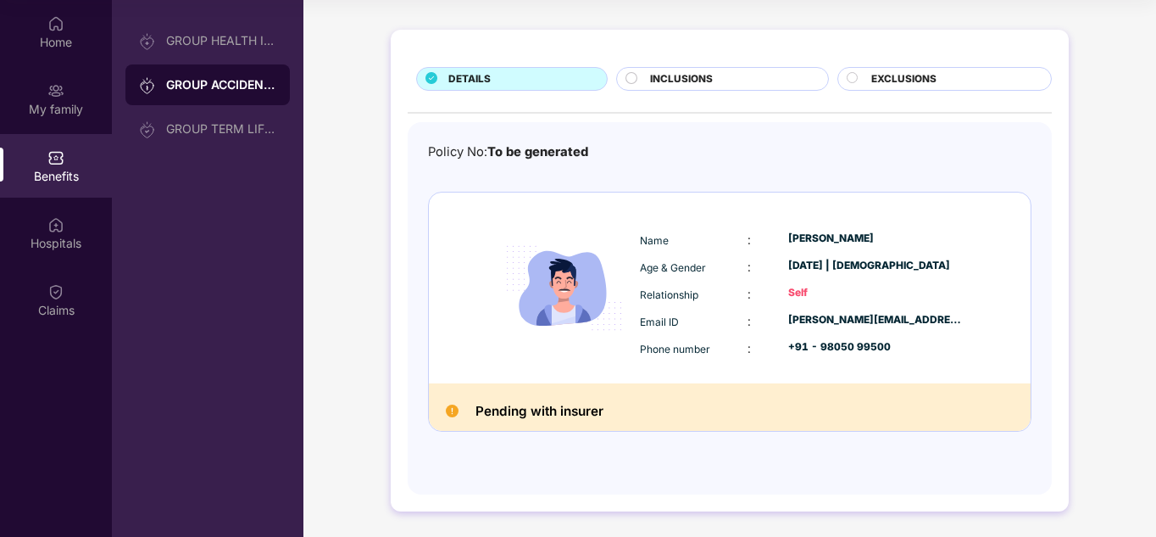
click at [706, 75] on span "INCLUSIONS" at bounding box center [681, 79] width 63 height 16
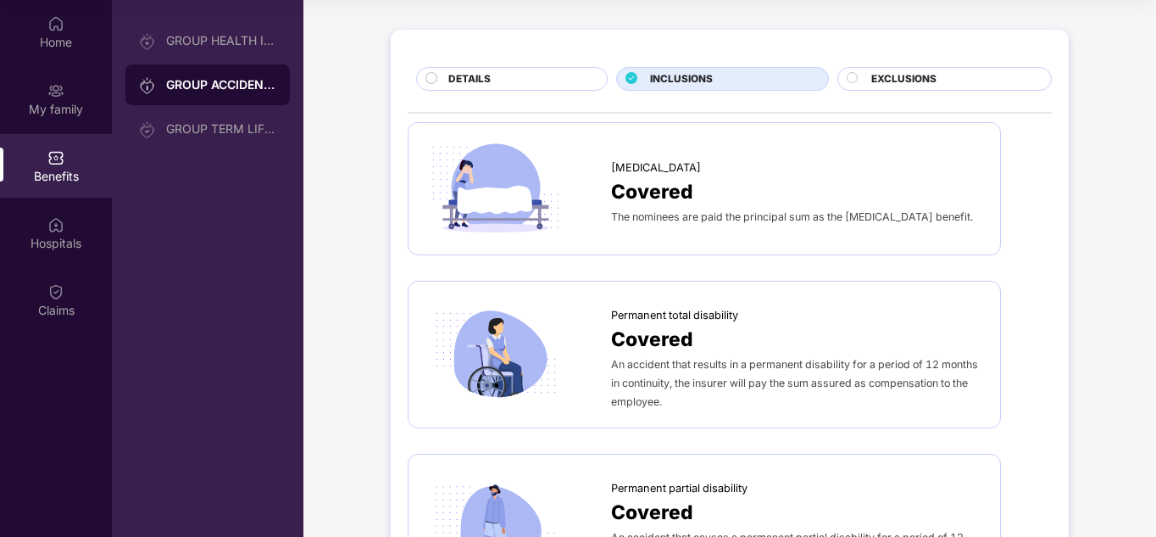
click at [894, 87] on div "EXCLUSIONS" at bounding box center [953, 80] width 180 height 19
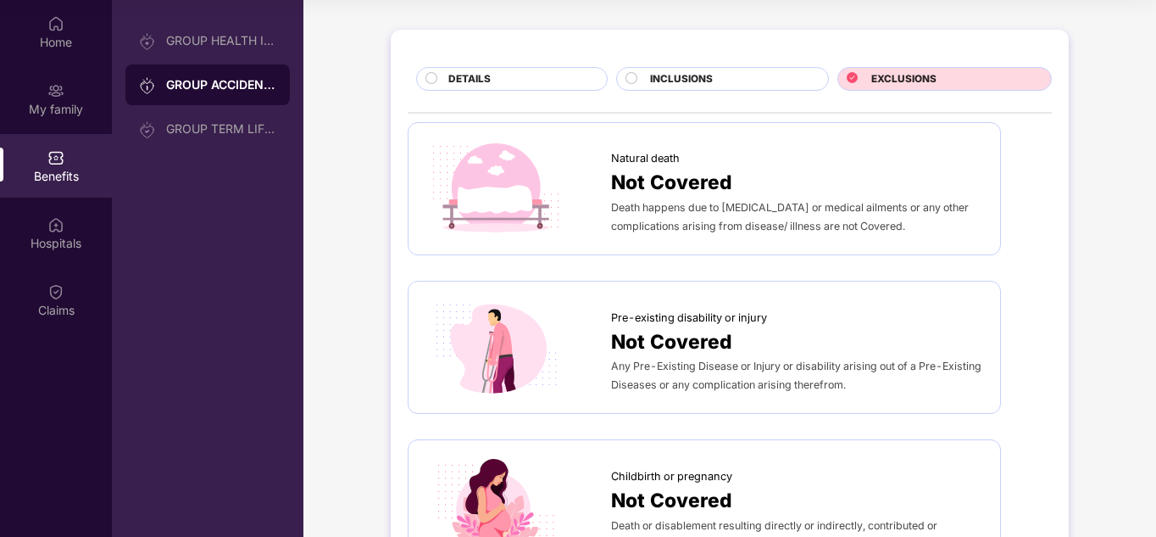
click at [492, 77] on div "DETAILS" at bounding box center [519, 80] width 159 height 19
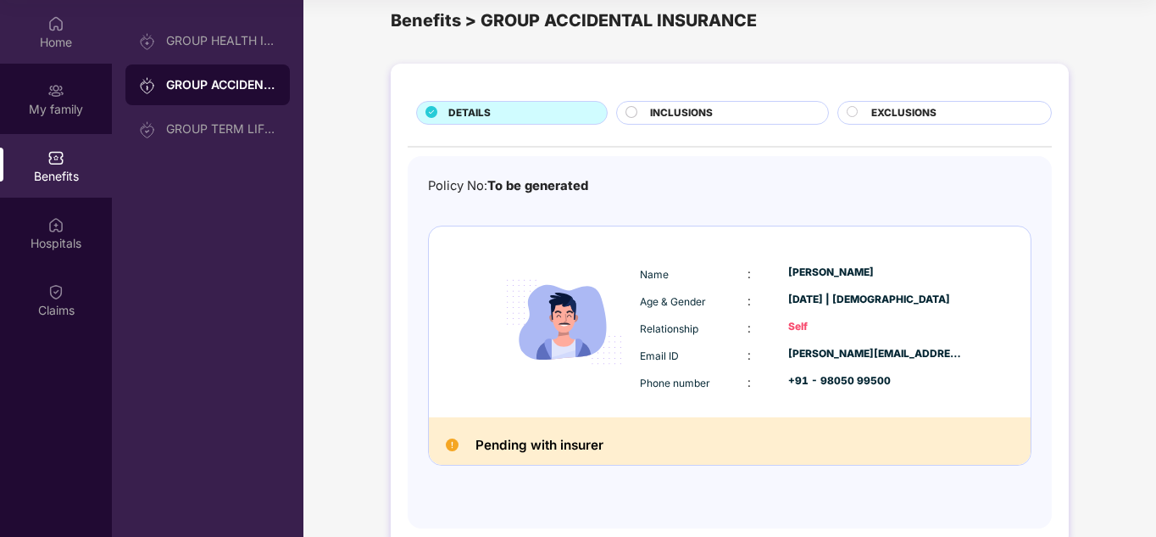
scroll to position [0, 0]
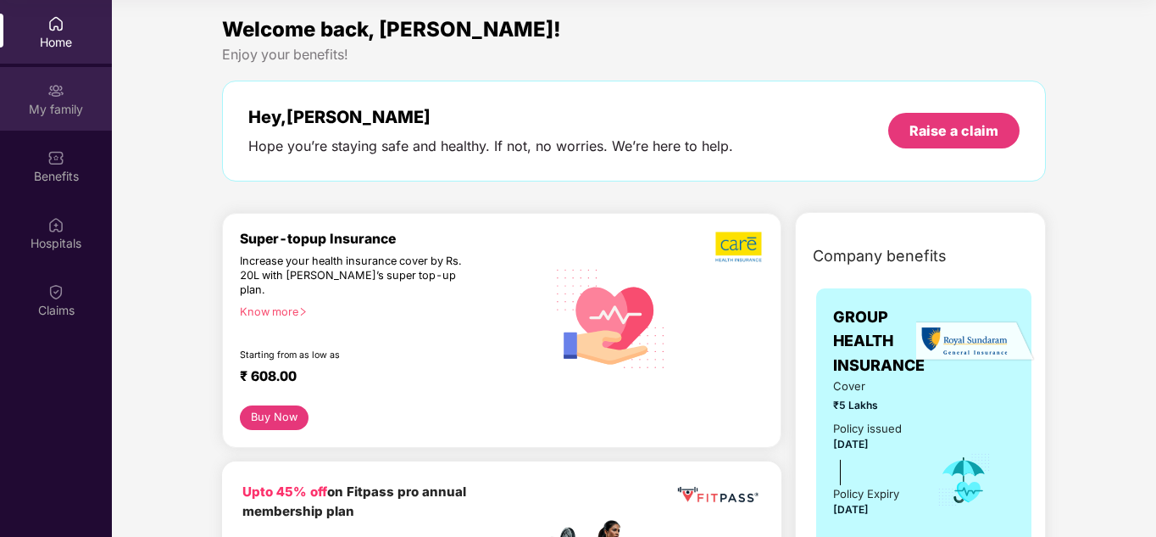
click at [43, 98] on div "My family" at bounding box center [56, 99] width 112 height 64
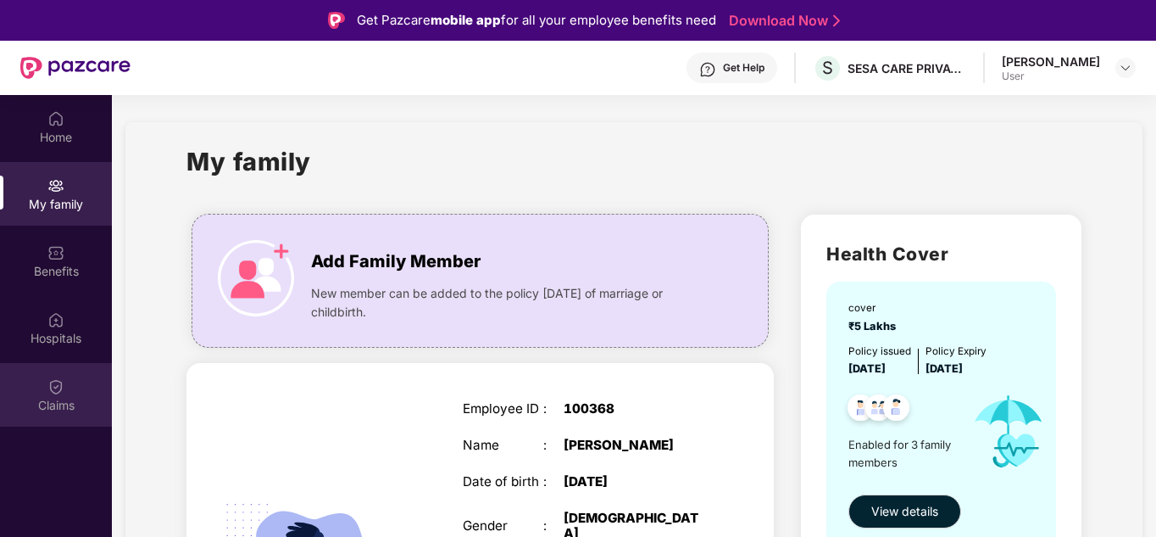
click at [64, 389] on div "Claims" at bounding box center [56, 395] width 112 height 64
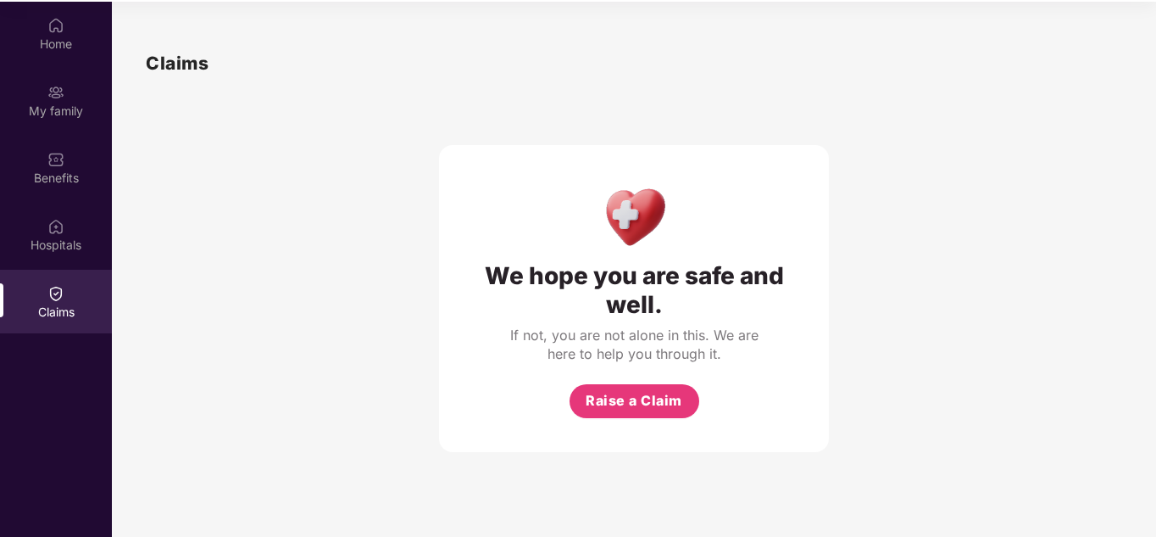
scroll to position [95, 0]
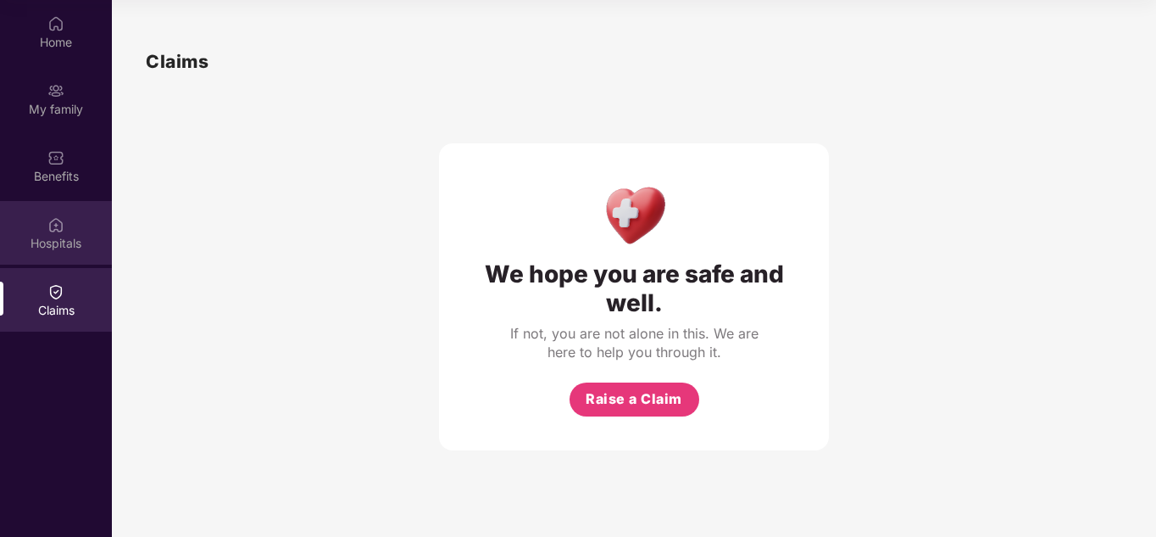
click at [50, 249] on div "Hospitals" at bounding box center [56, 243] width 112 height 17
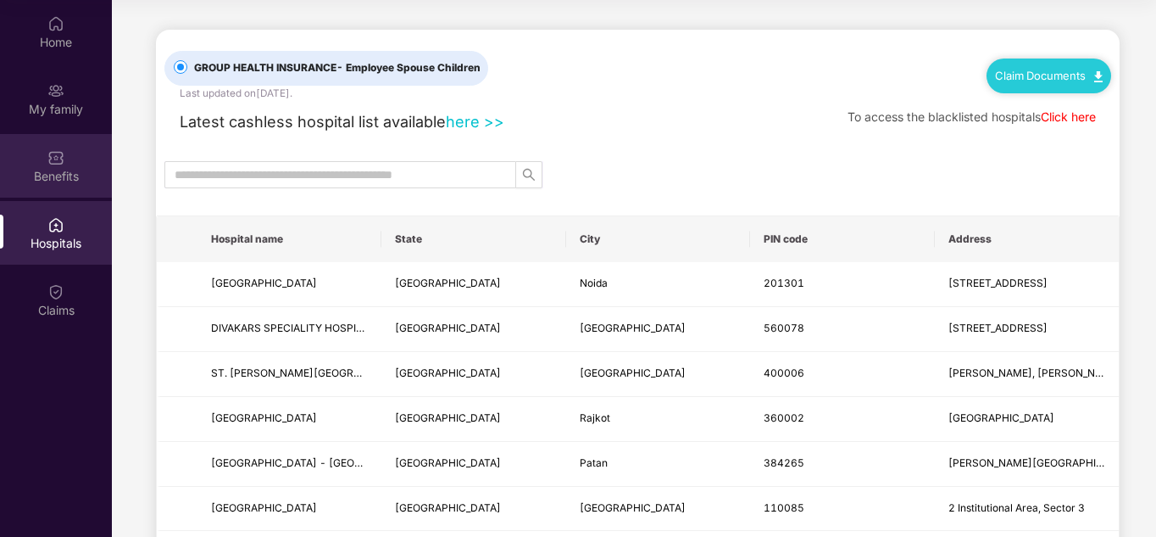
click at [58, 179] on div "Benefits" at bounding box center [56, 176] width 112 height 17
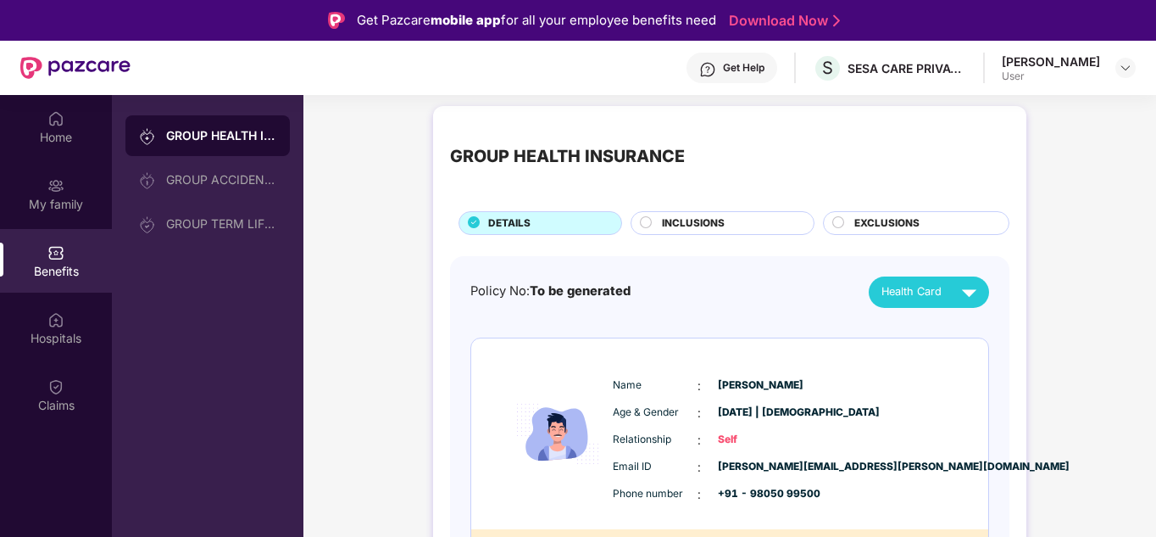
scroll to position [0, 0]
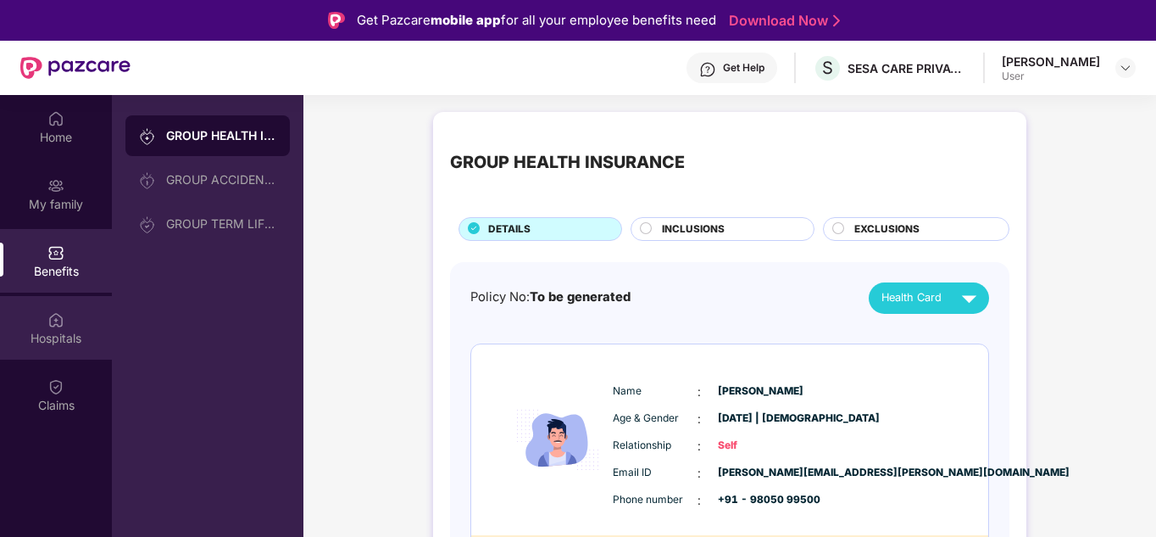
click at [58, 311] on img at bounding box center [55, 319] width 17 height 17
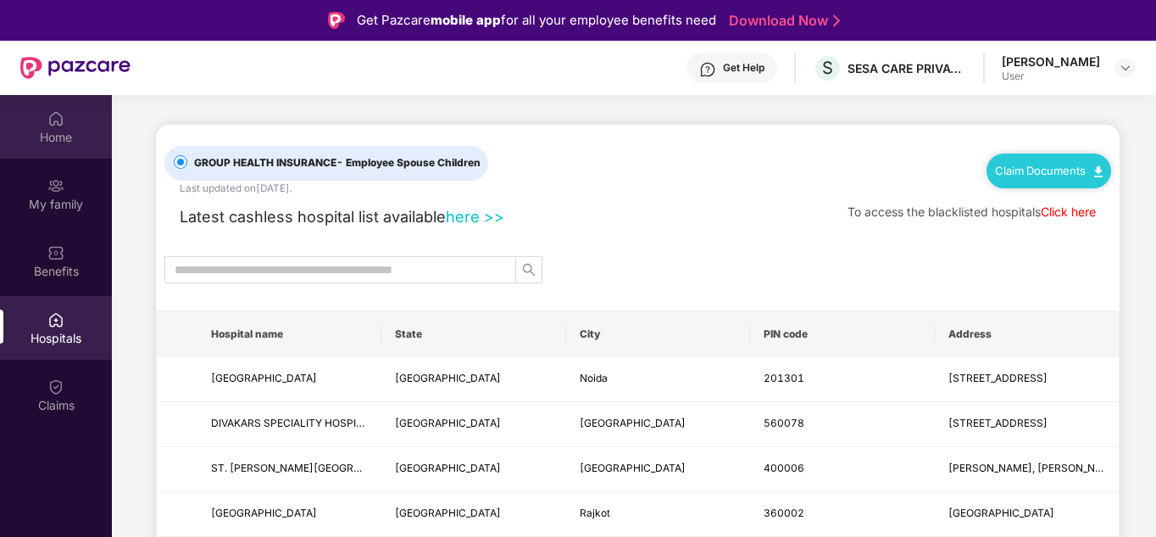
click at [63, 133] on div "Home" at bounding box center [56, 137] width 112 height 17
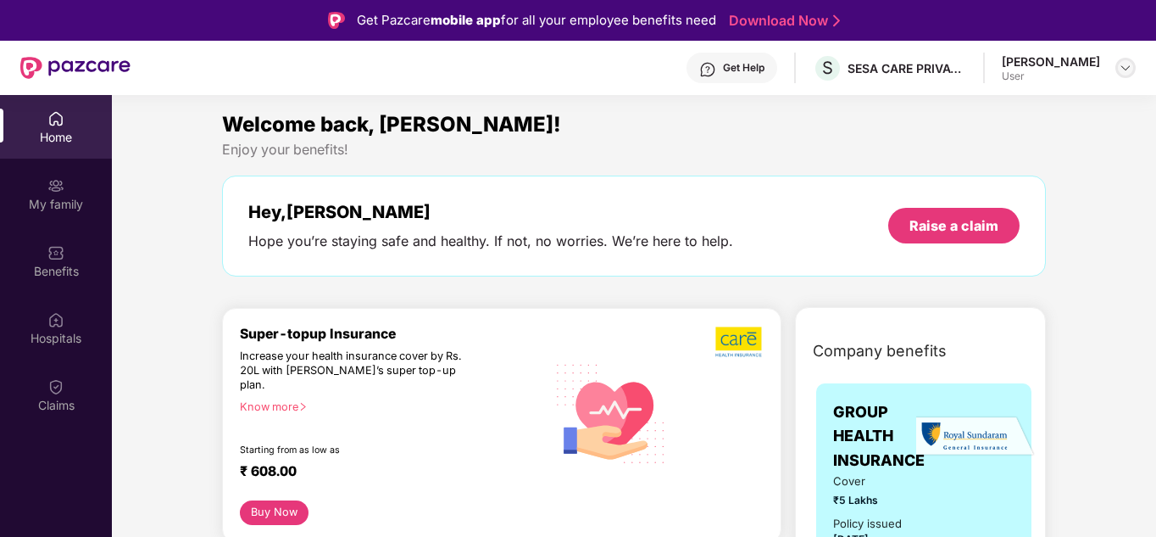
click at [1131, 75] on div at bounding box center [1126, 68] width 20 height 20
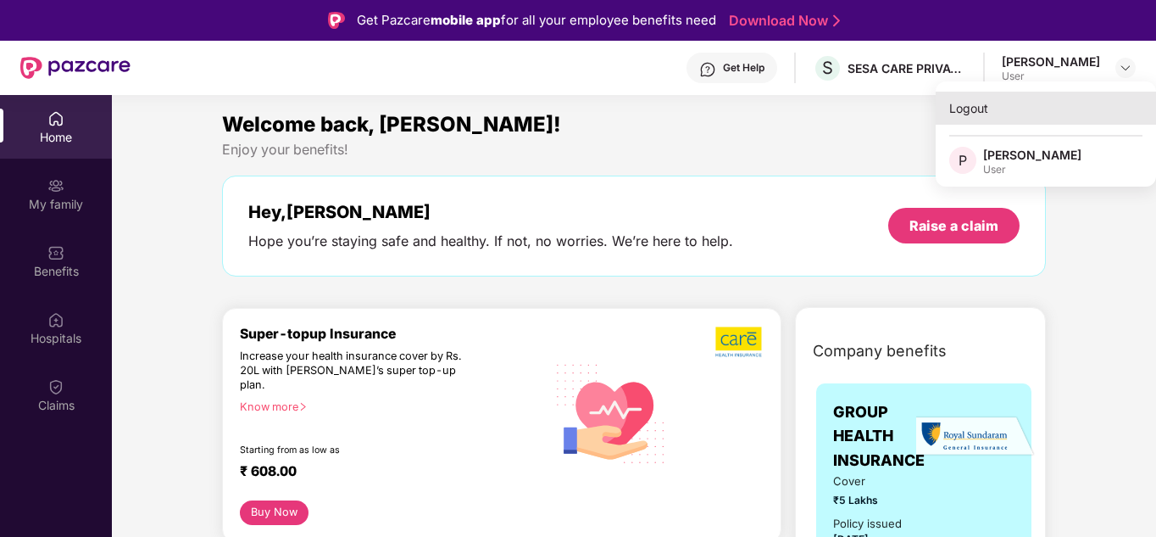
click at [960, 107] on div "Logout" at bounding box center [1046, 108] width 220 height 33
